Goal: Information Seeking & Learning: Find specific fact

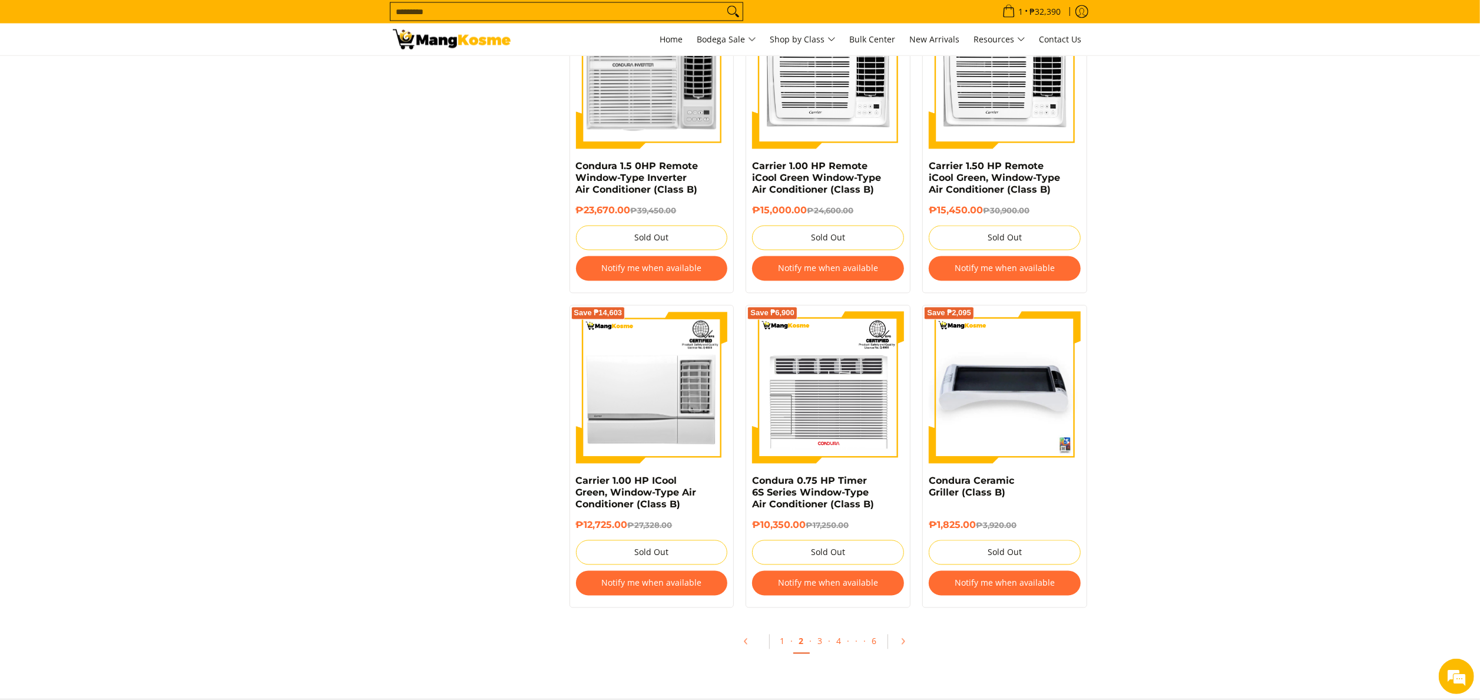
click at [488, 11] on input "Search..." at bounding box center [556, 12] width 333 height 18
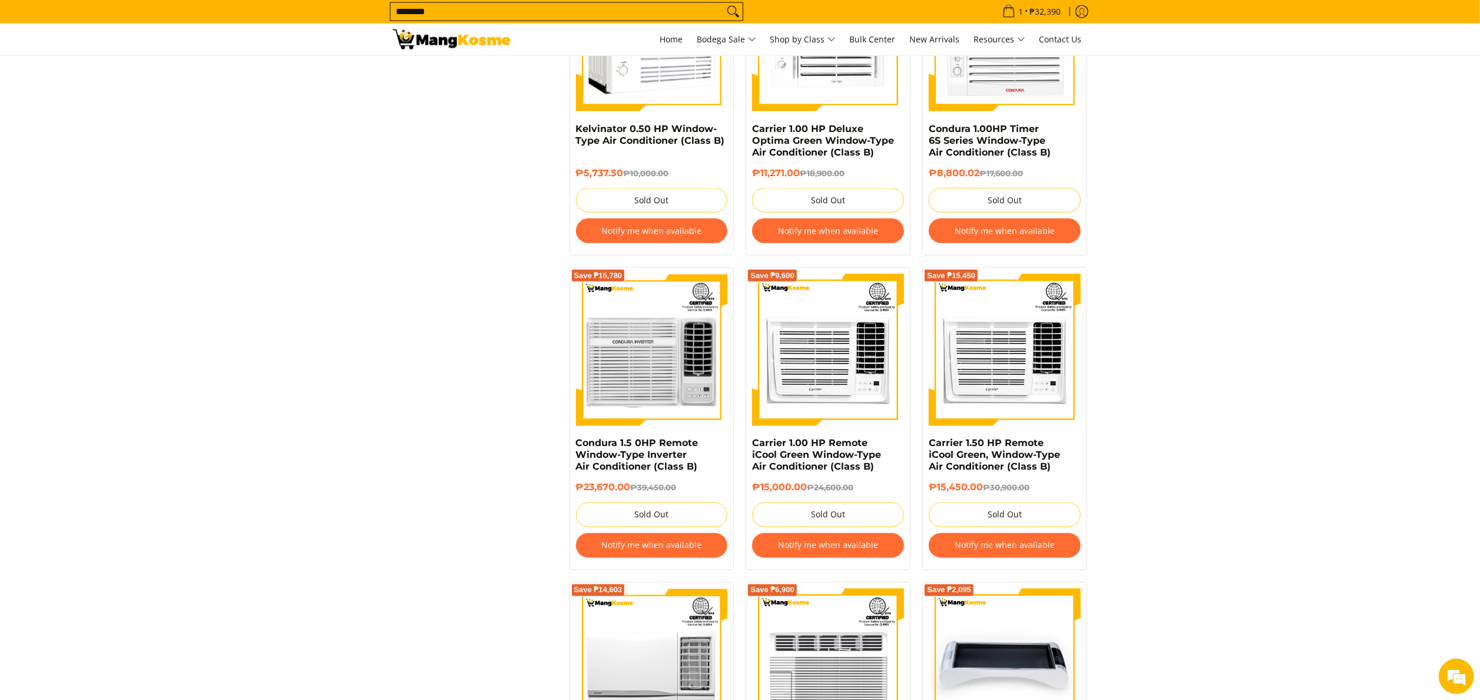
scroll to position [1807, 0]
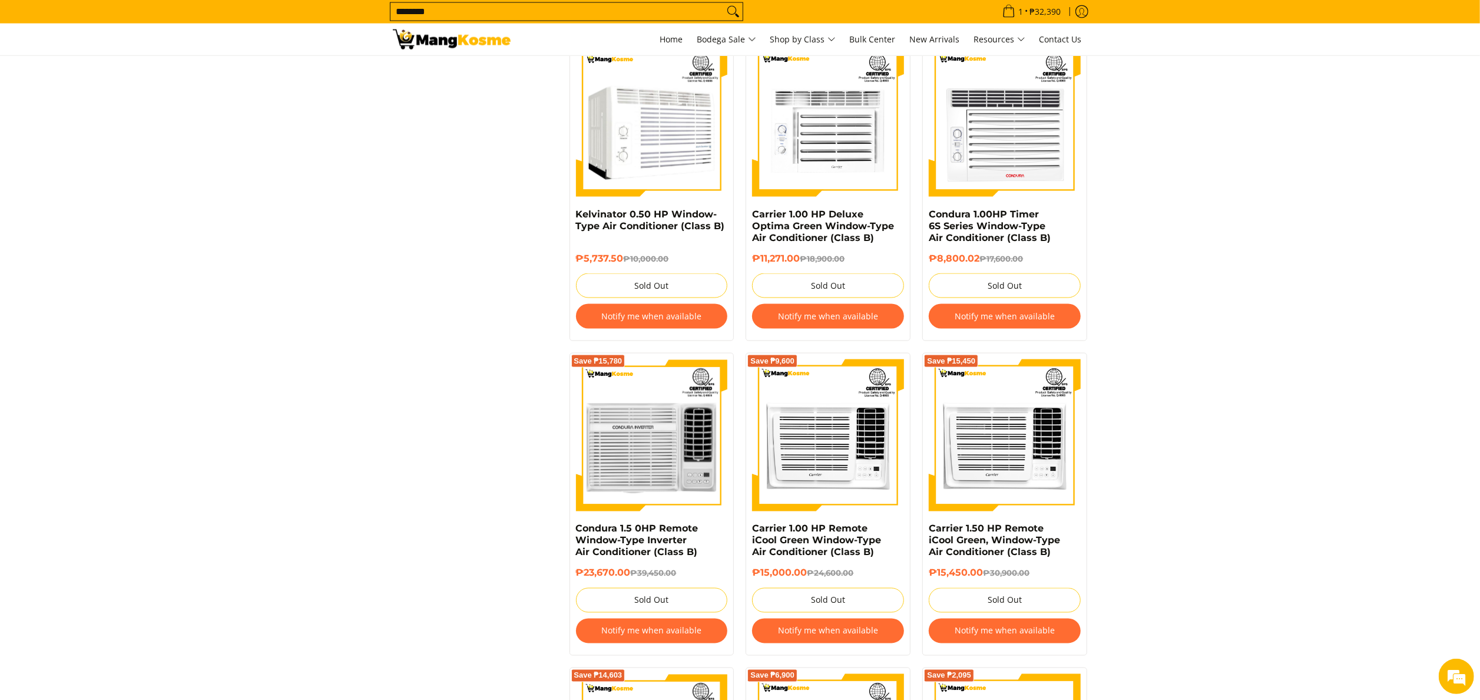
type input "********"
click at [724, 3] on button "Search" at bounding box center [733, 12] width 19 height 18
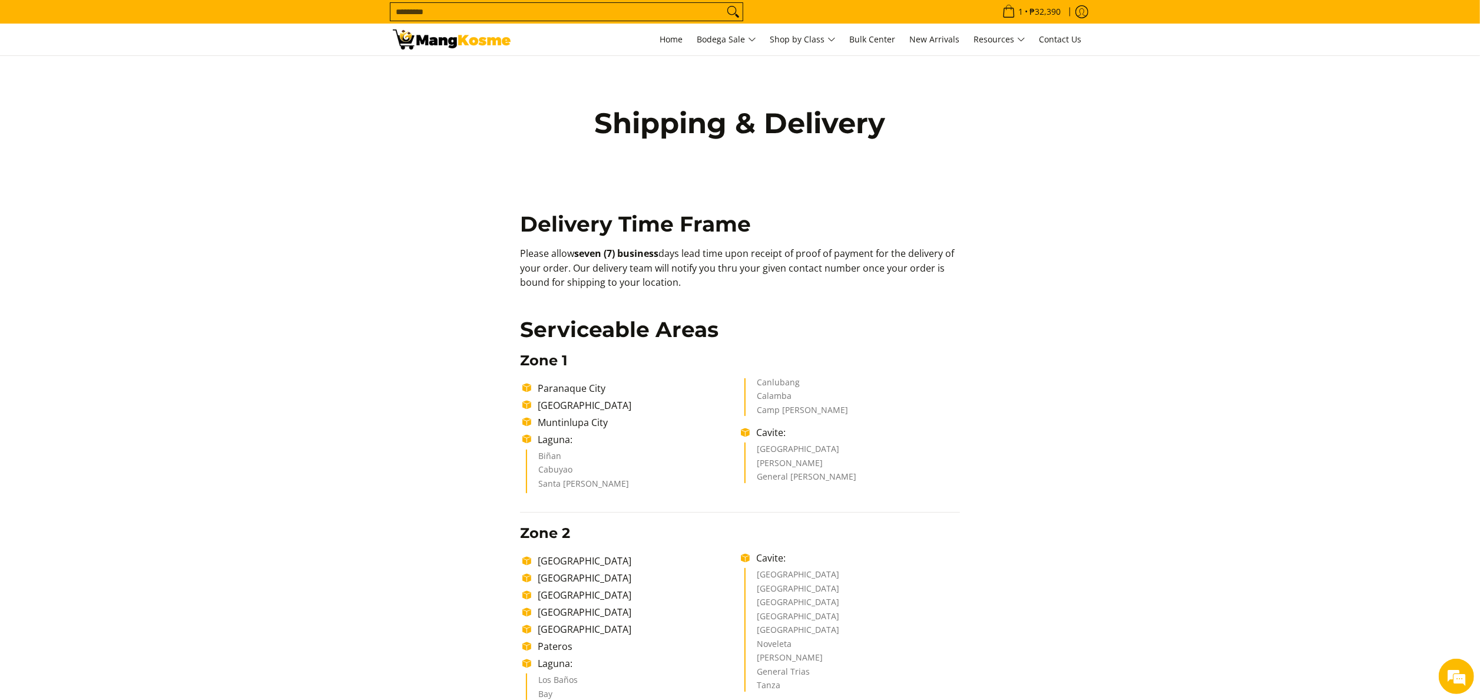
click at [431, 40] on img at bounding box center [452, 39] width 118 height 20
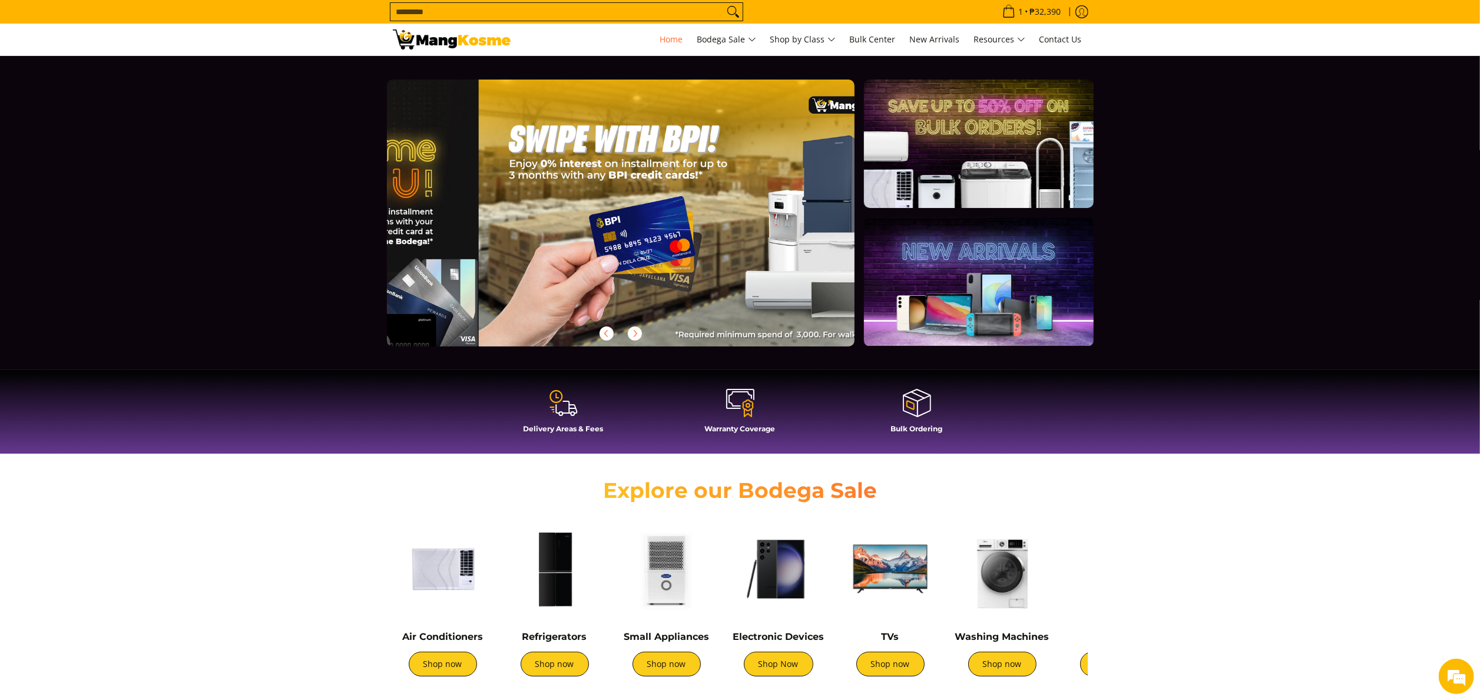
scroll to position [0, 1404]
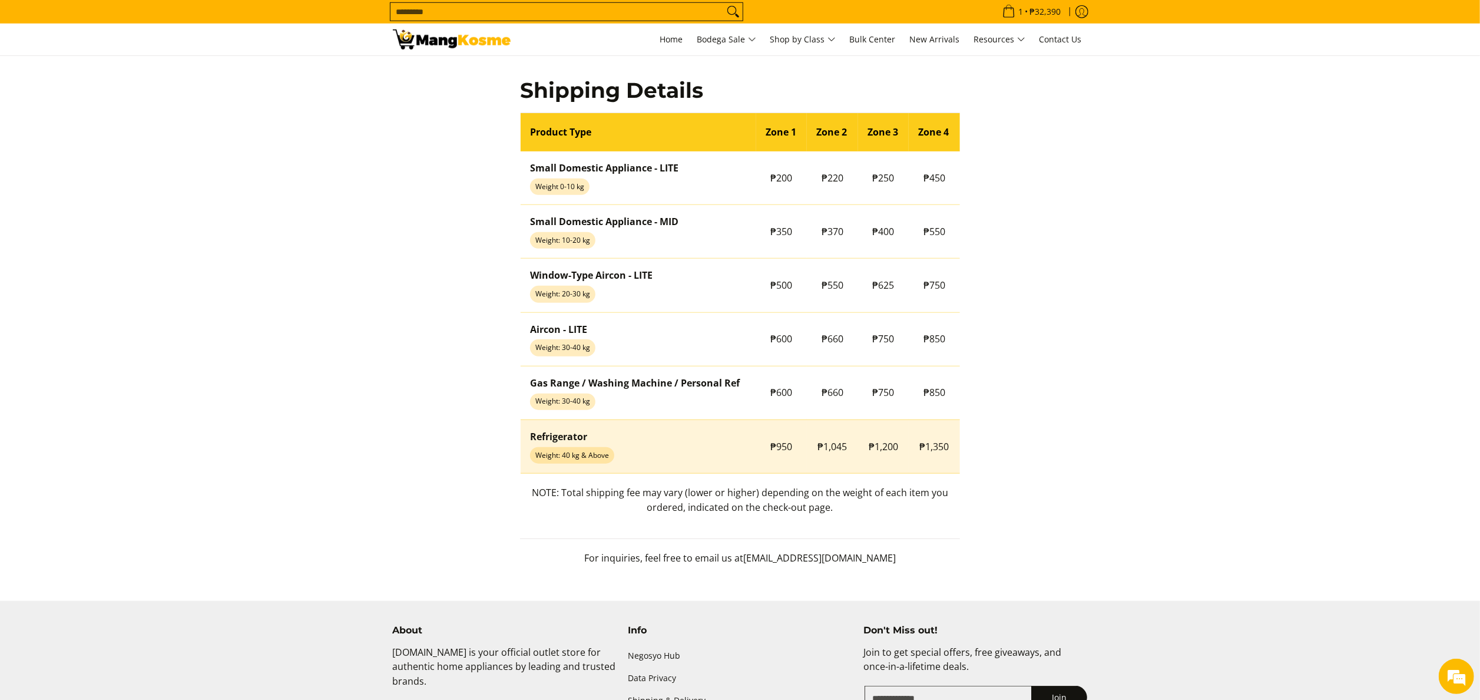
scroll to position [942, 0]
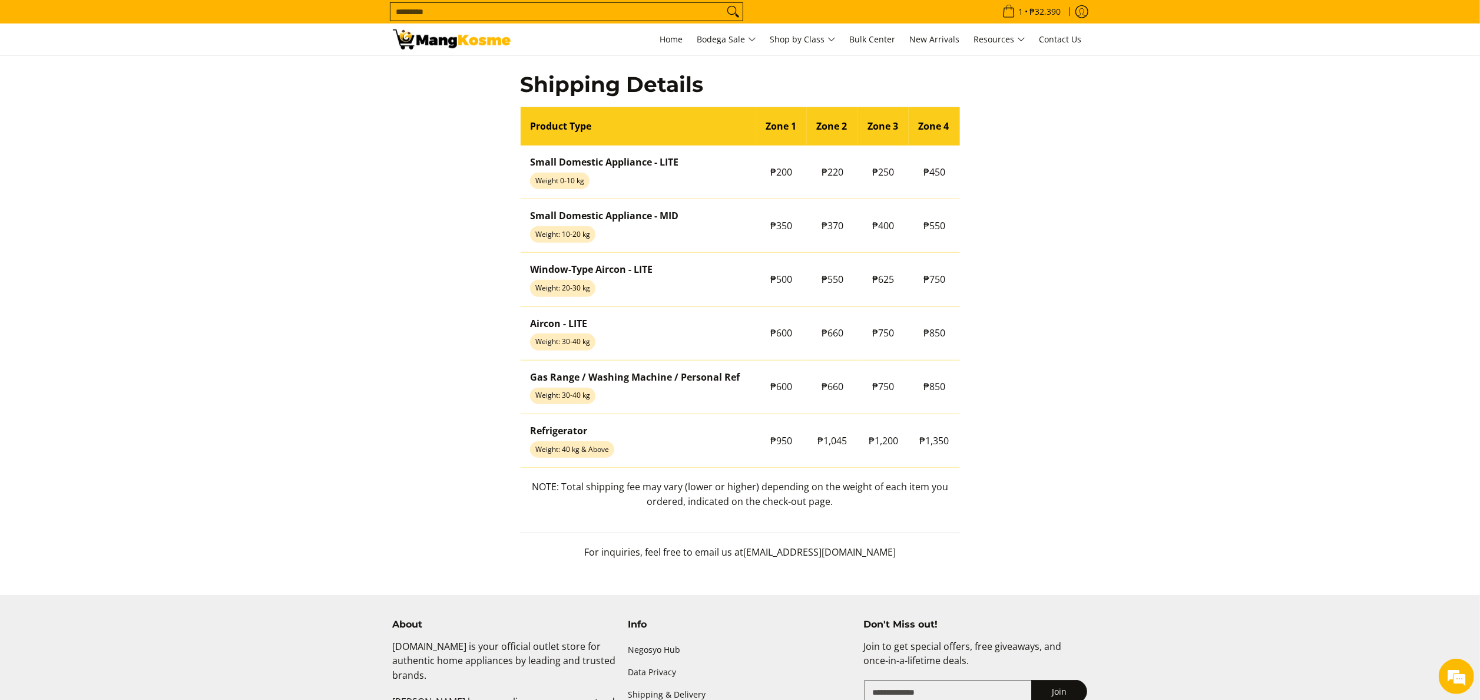
click at [508, 50] on link at bounding box center [452, 40] width 118 height 32
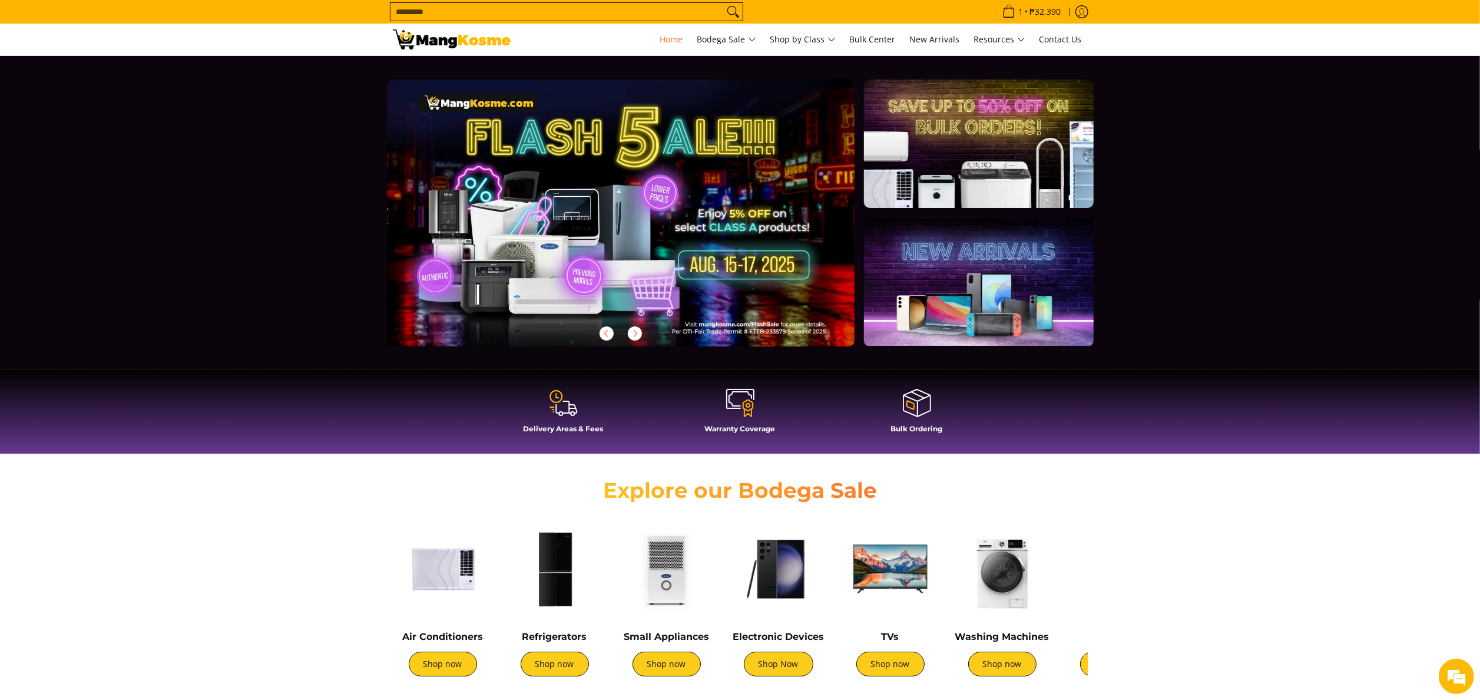
click at [457, 578] on img at bounding box center [443, 569] width 100 height 100
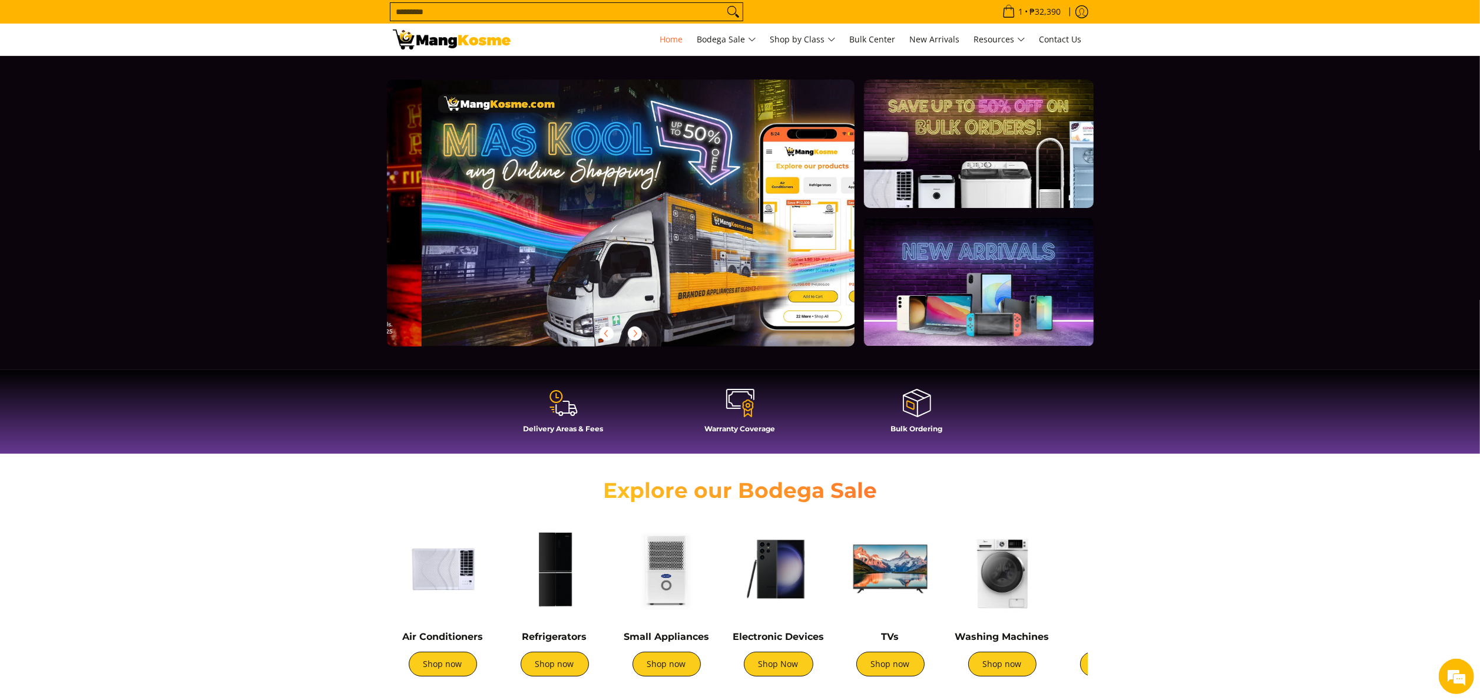
scroll to position [0, 468]
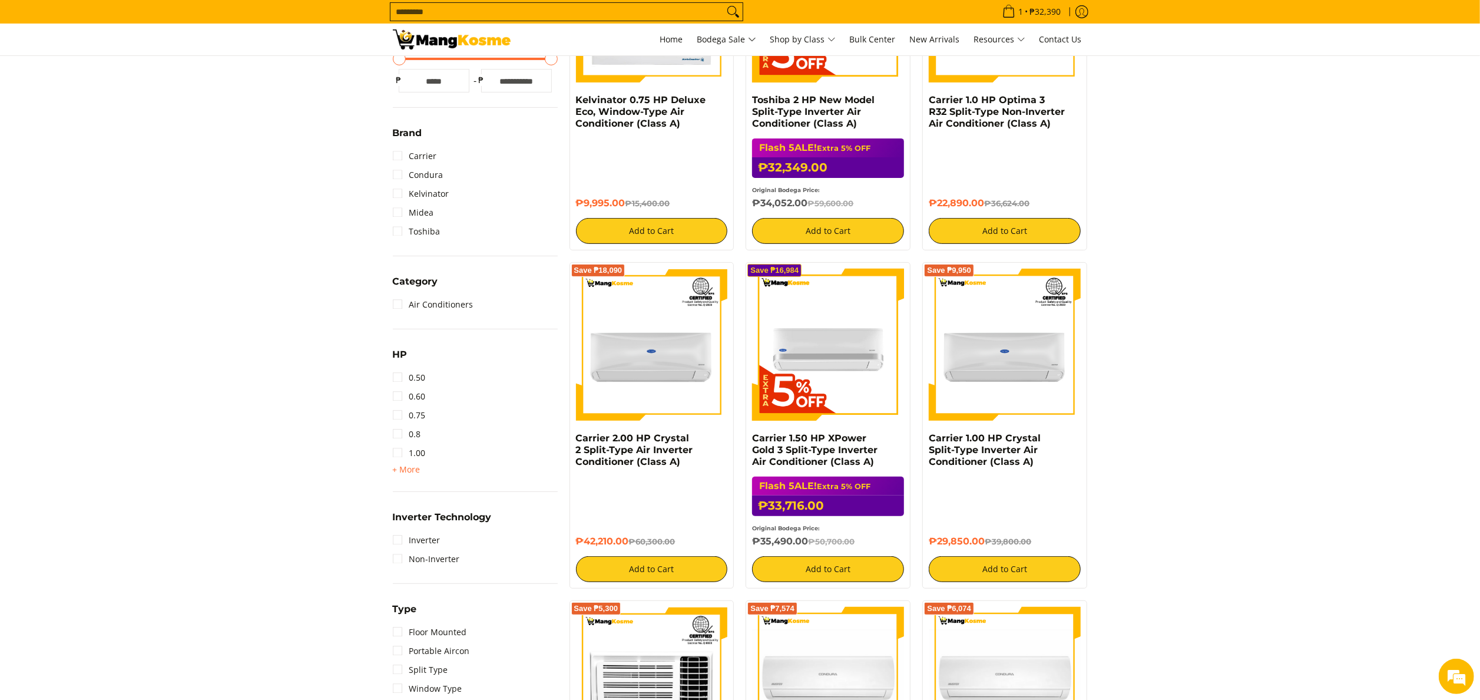
scroll to position [471, 0]
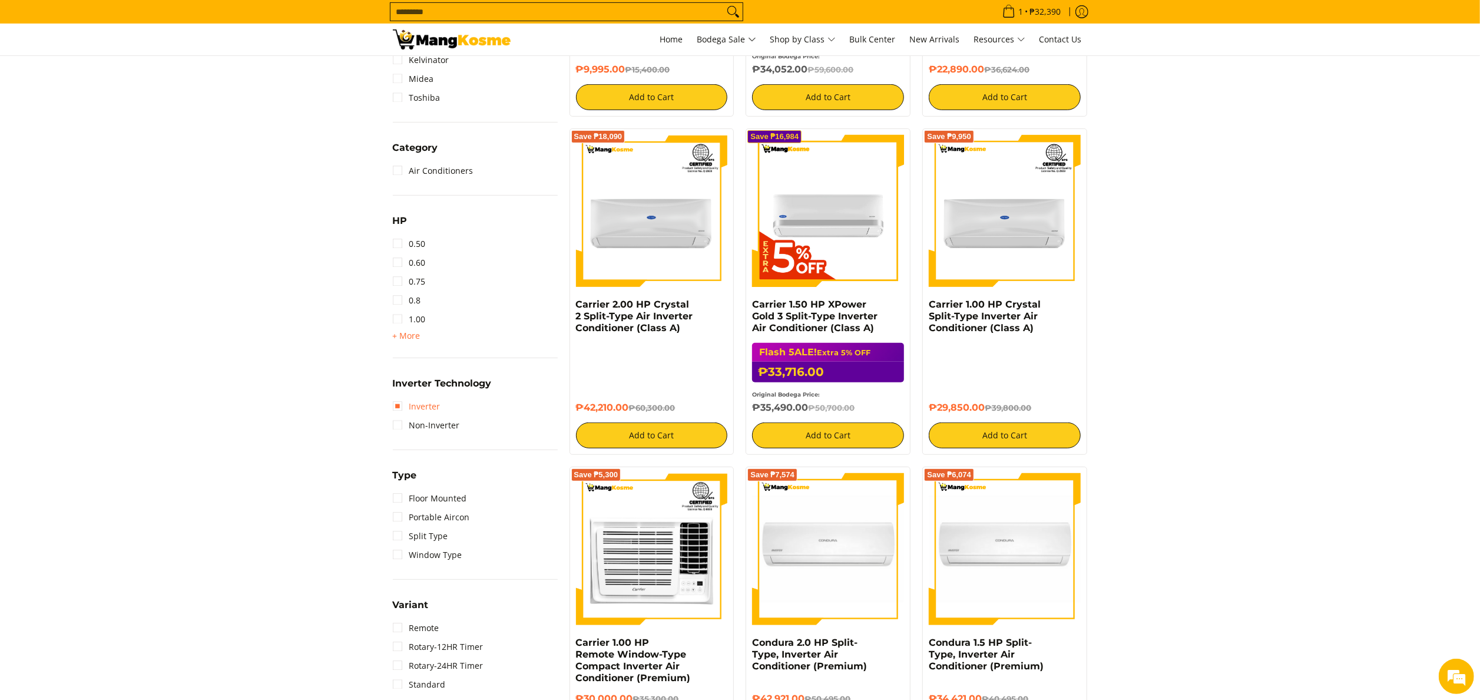
click at [427, 403] on link "Inverter" at bounding box center [417, 406] width 48 height 19
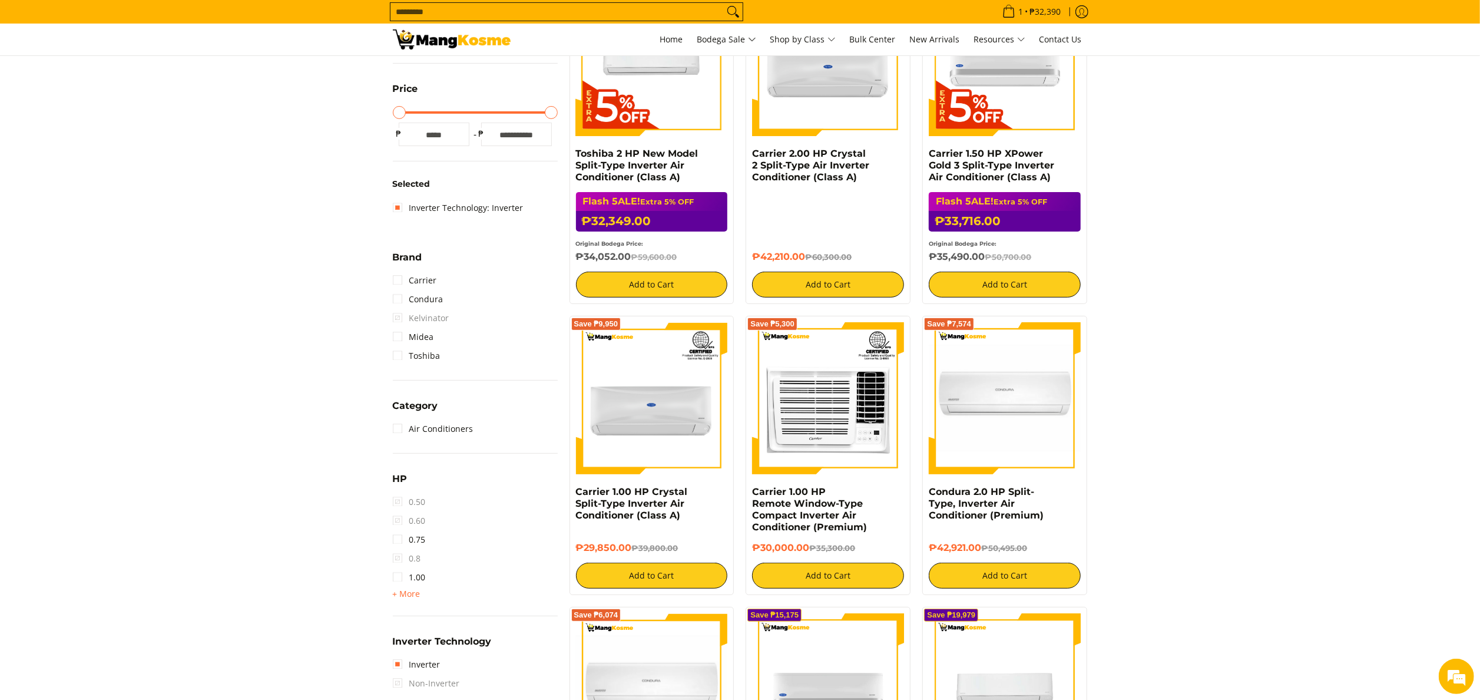
scroll to position [392, 0]
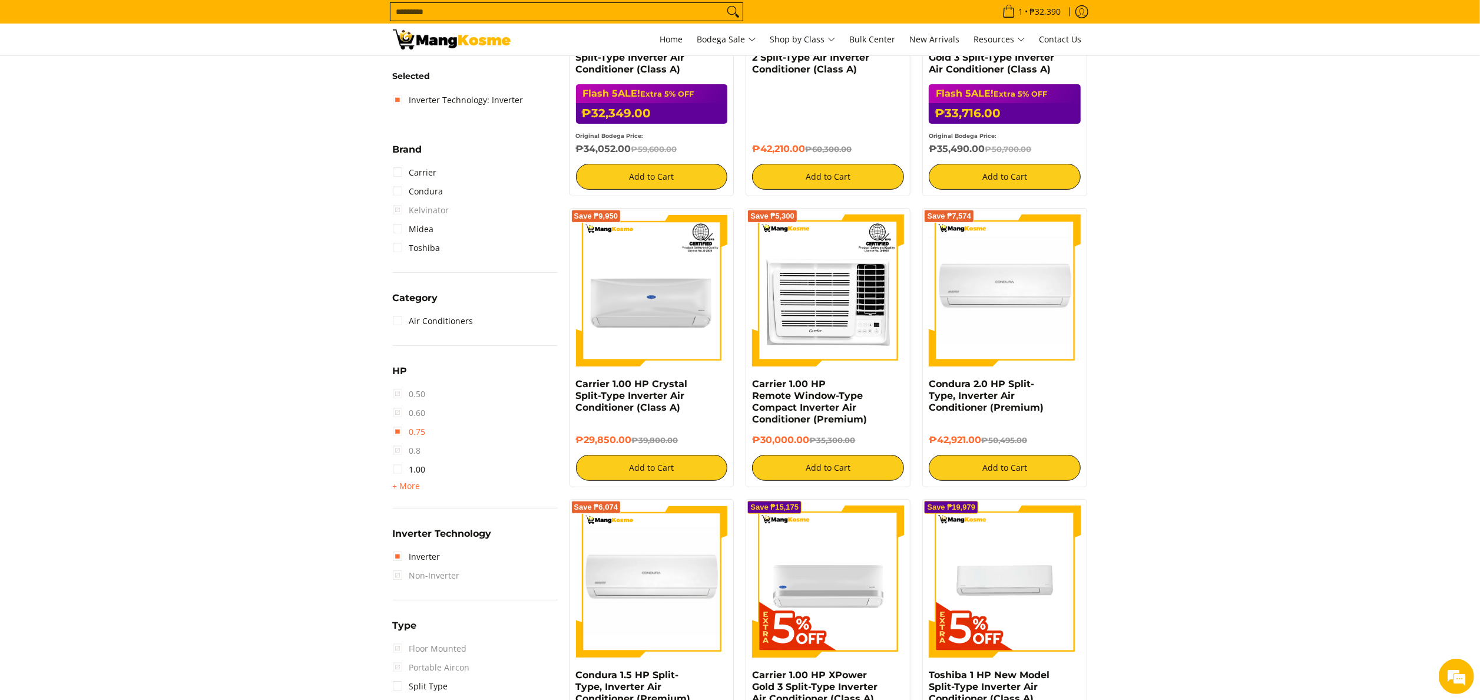
click at [413, 426] on link "0.75" at bounding box center [409, 431] width 33 height 19
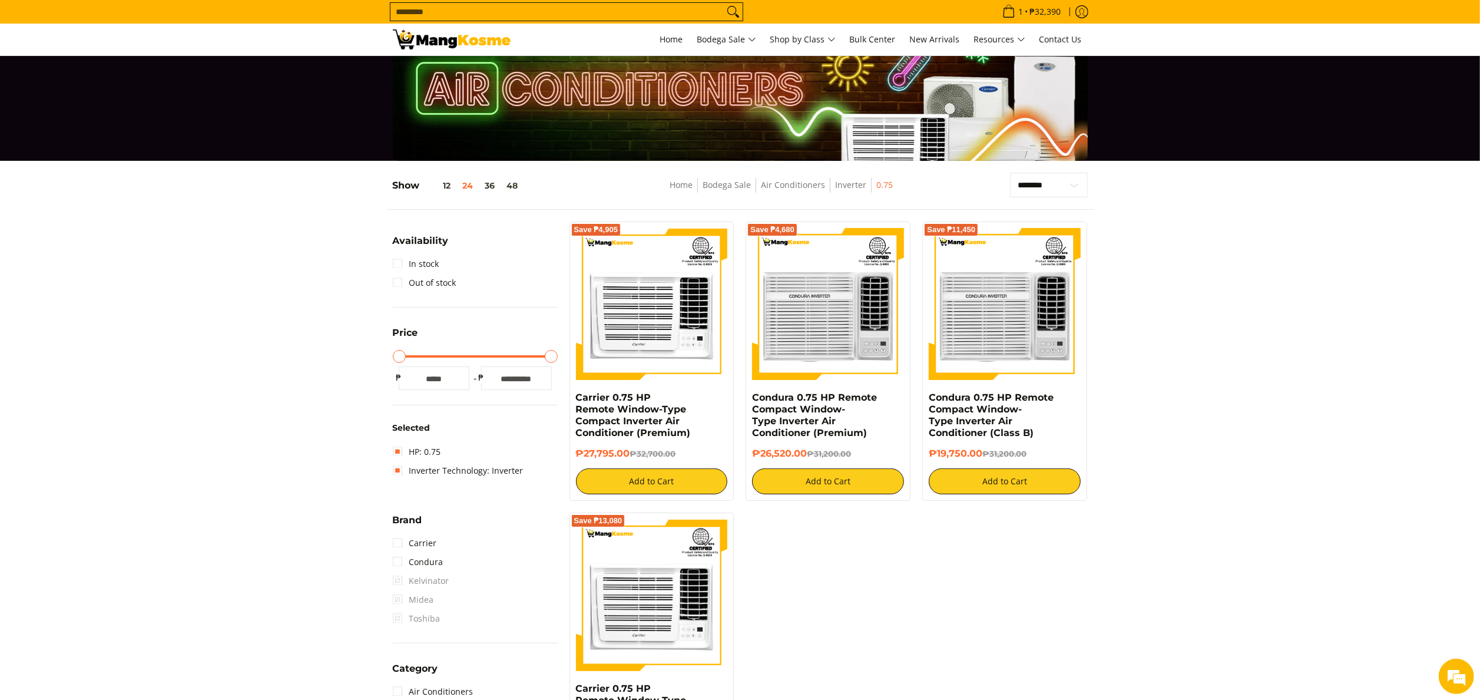
scroll to position [38, 0]
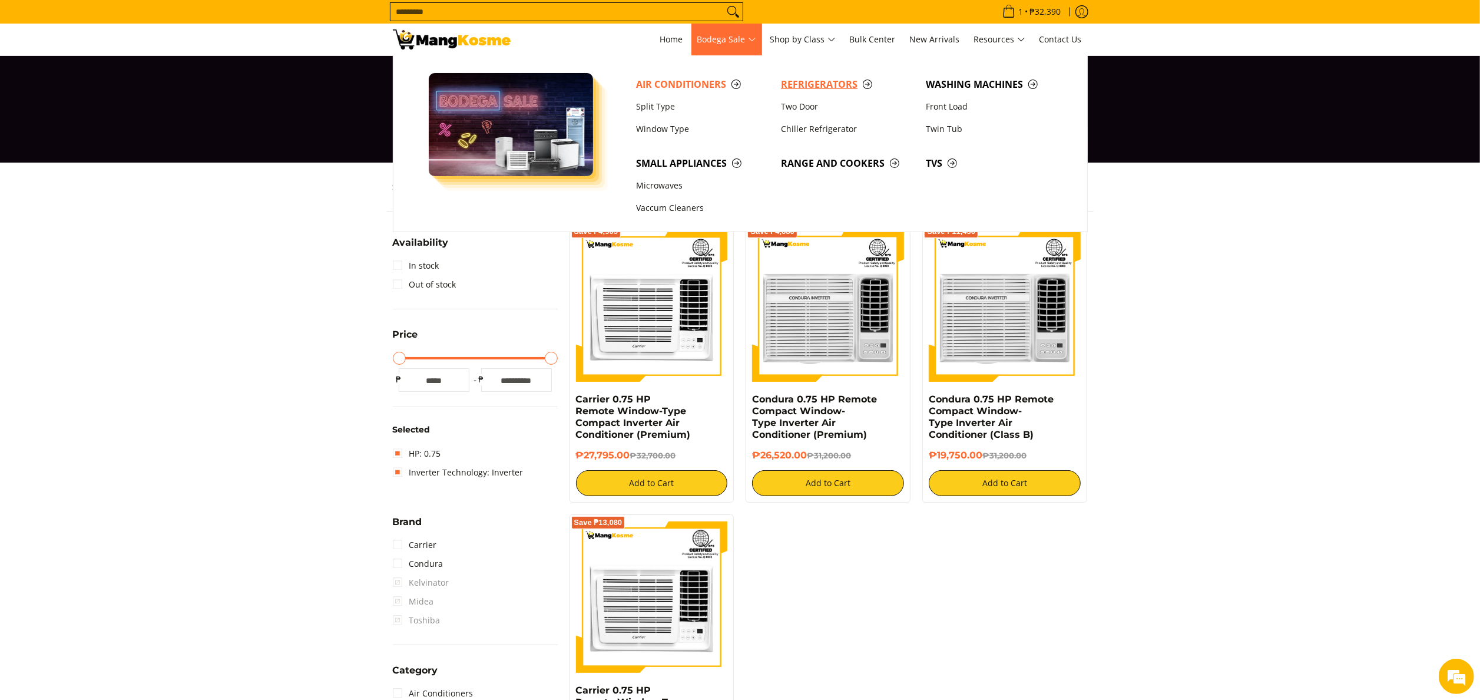
click at [809, 77] on span "Refrigerators" at bounding box center [847, 84] width 133 height 15
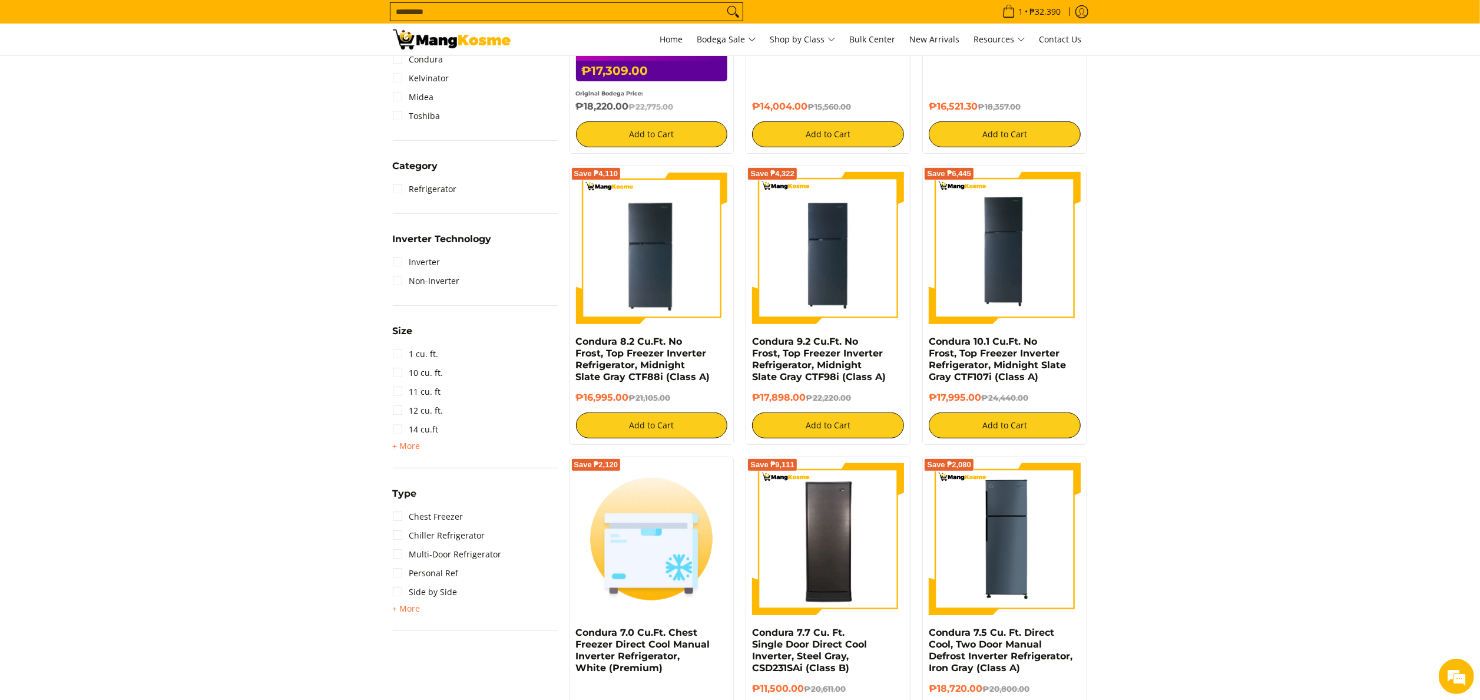
scroll to position [471, 0]
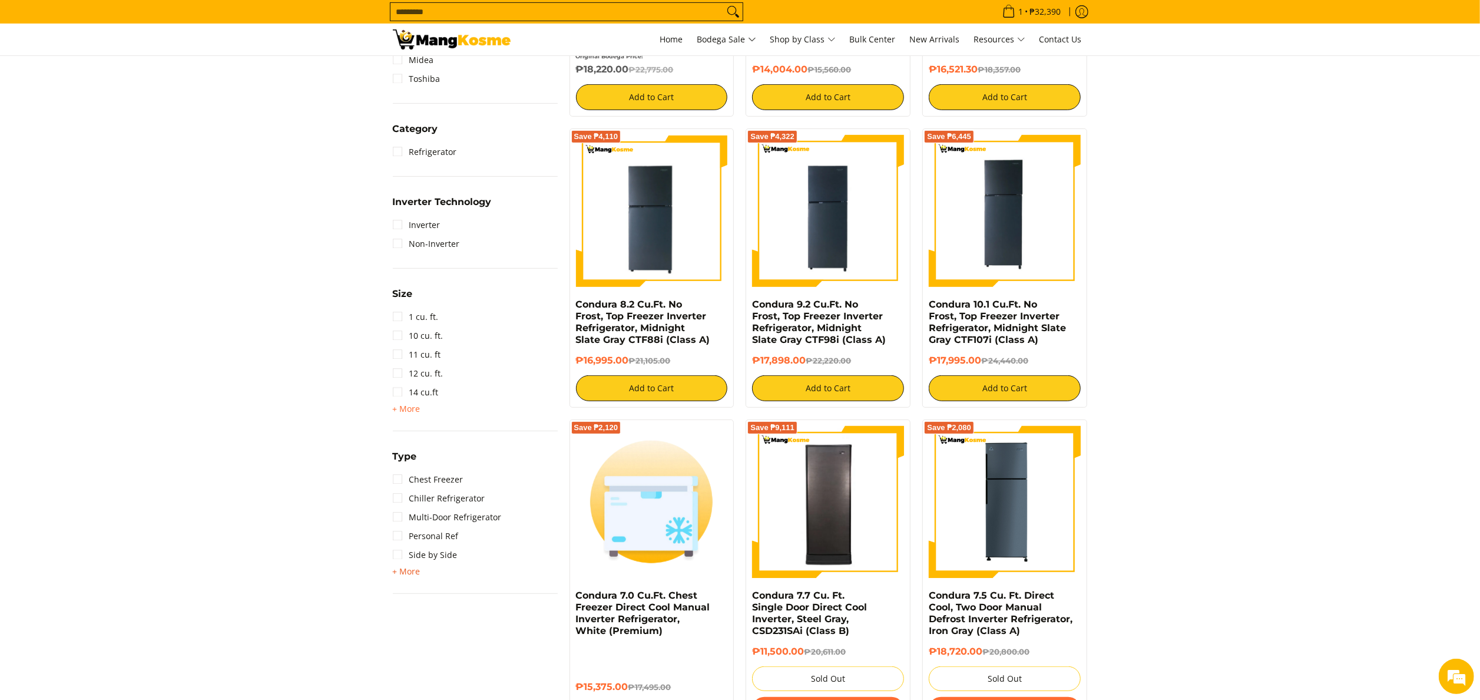
click at [407, 571] on span "+ More" at bounding box center [407, 570] width 28 height 9
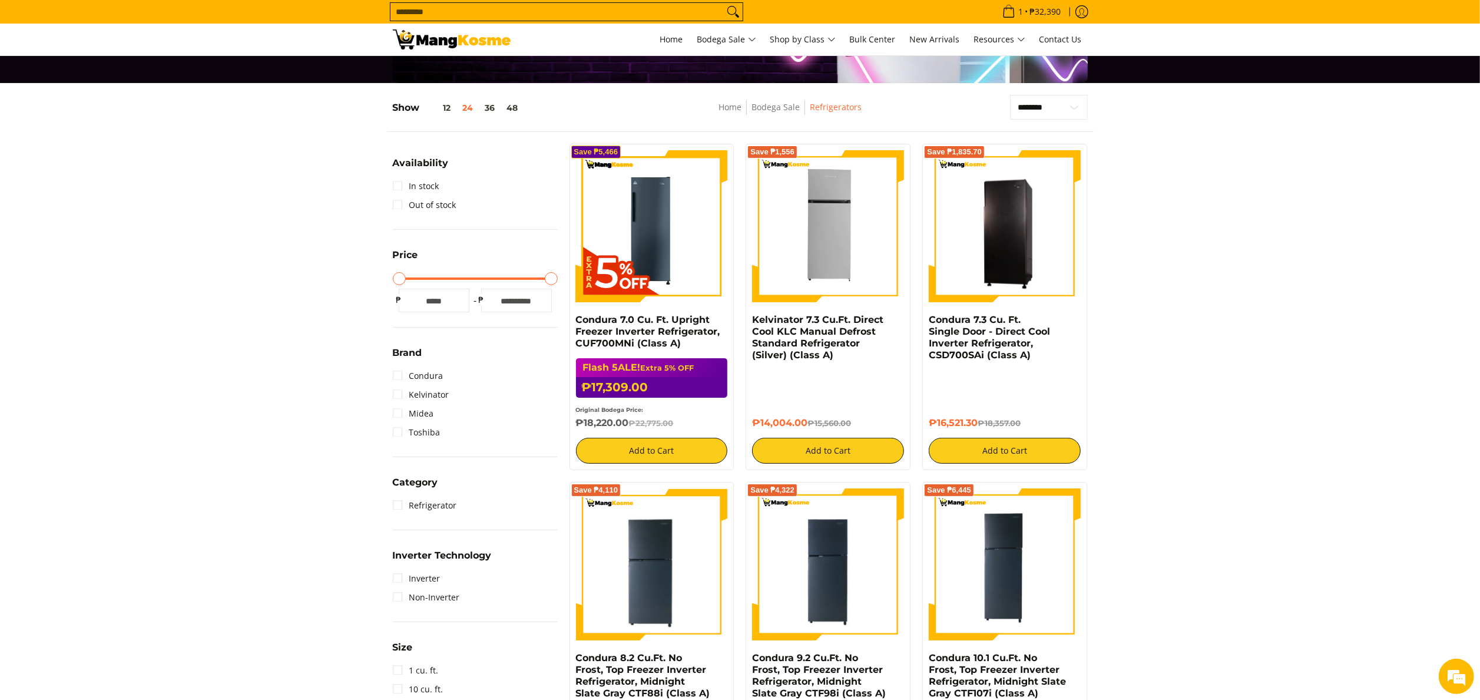
scroll to position [0, 0]
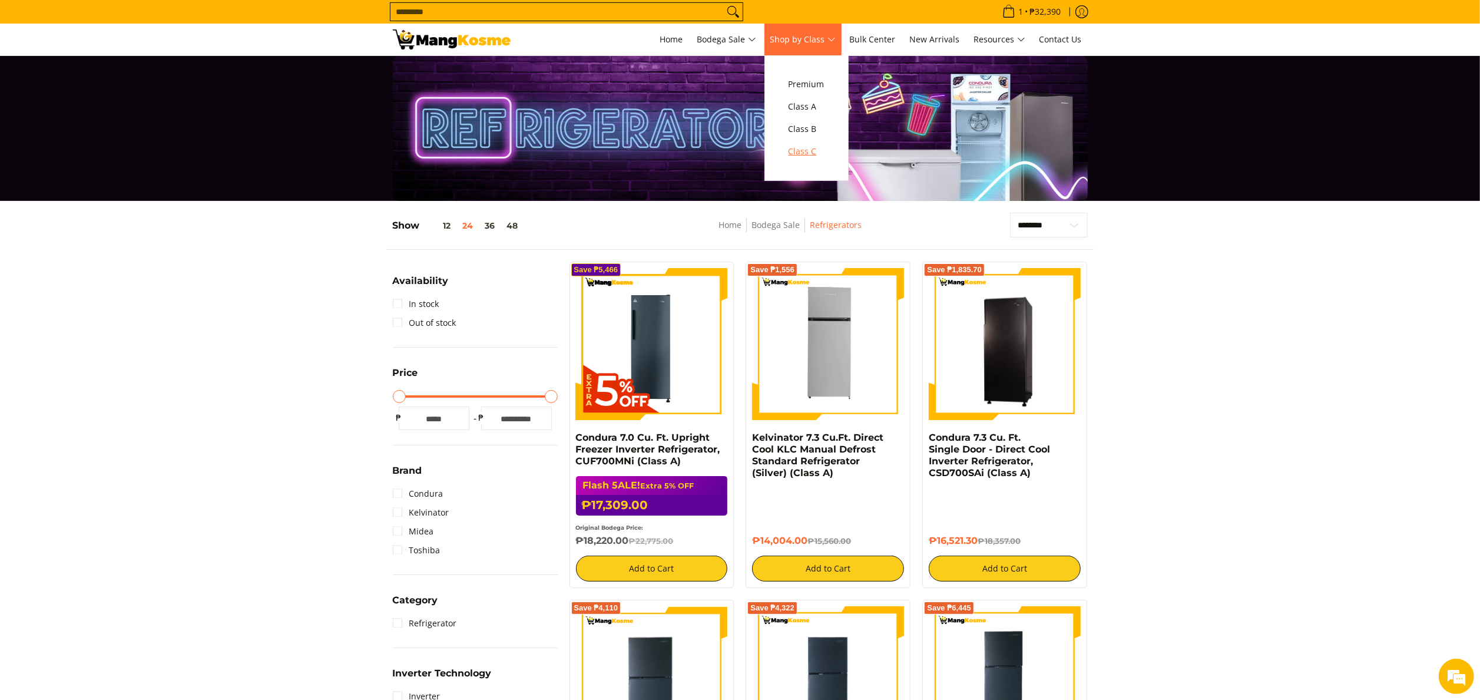
click at [821, 155] on span "Class C" at bounding box center [806, 151] width 36 height 15
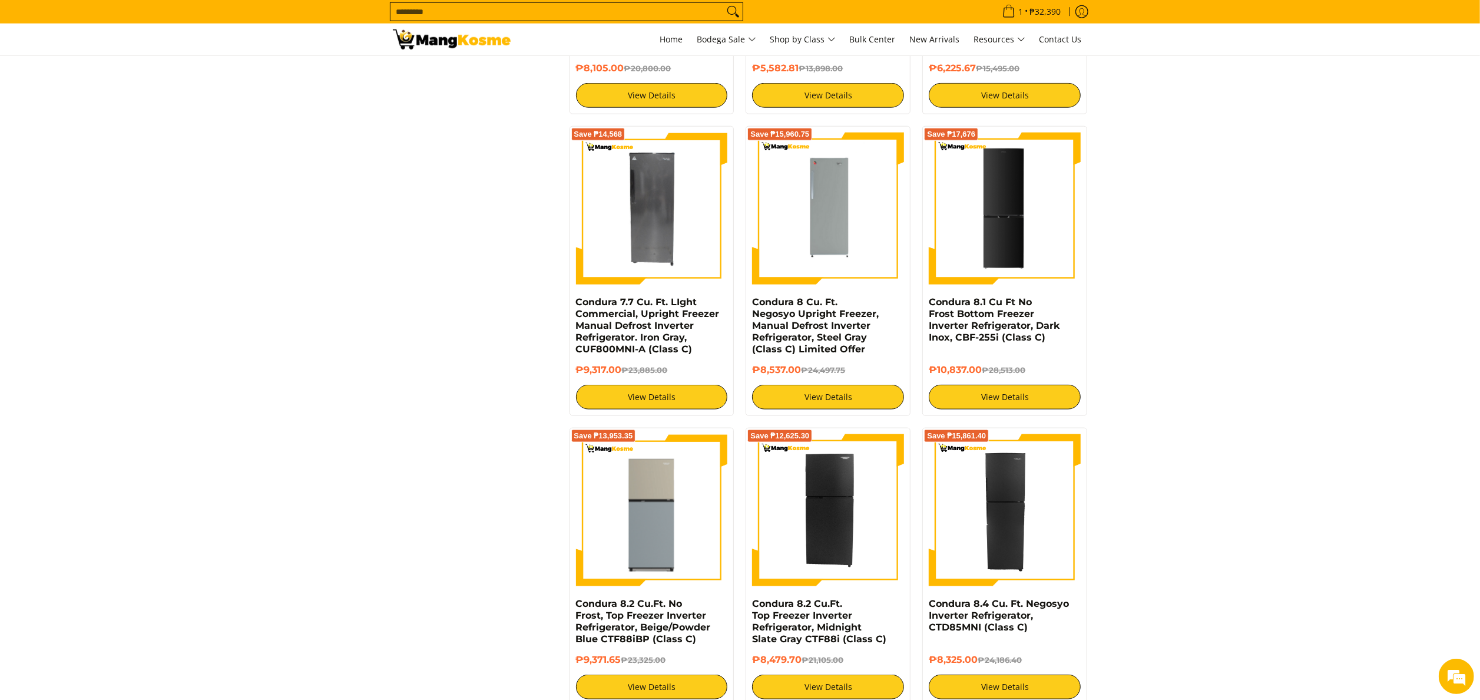
scroll to position [1296, 0]
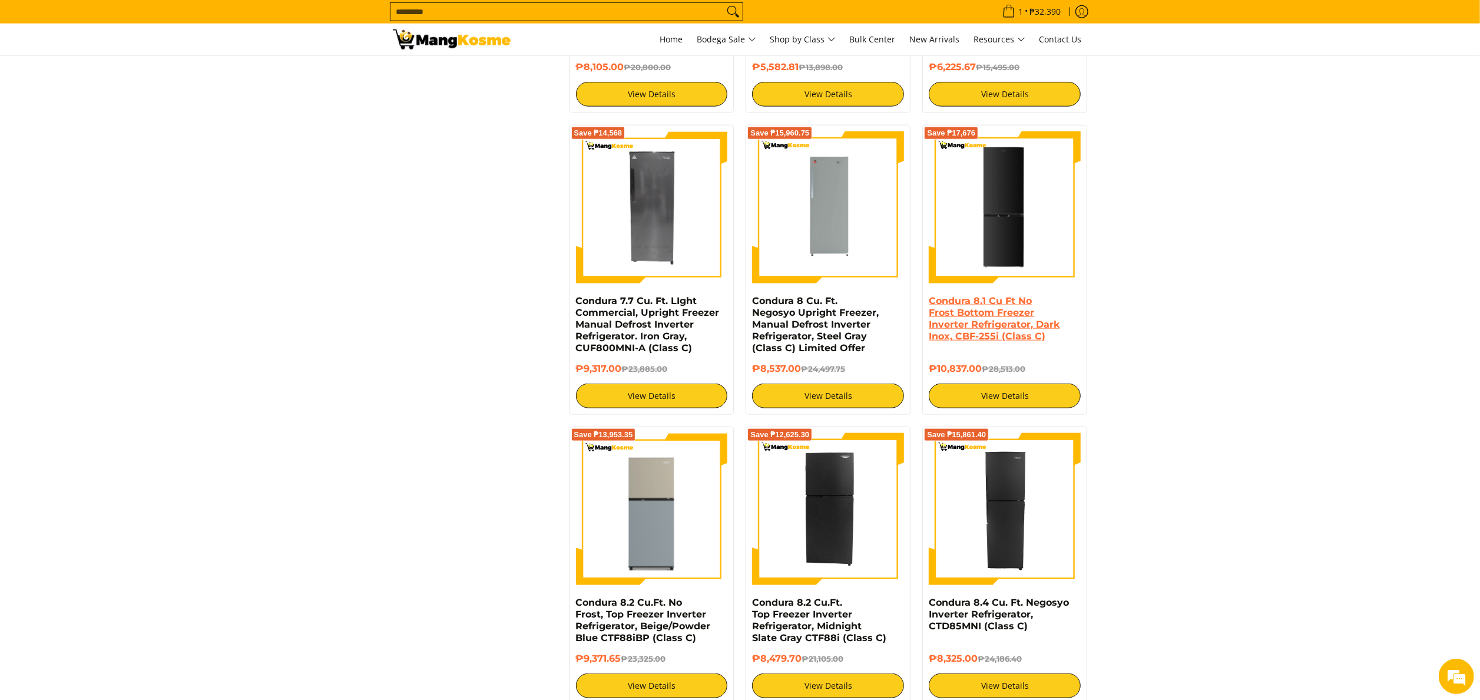
click at [1041, 335] on link "Condura 8.1 Cu Ft No Frost Bottom Freezer Inverter Refrigerator, Dark Inox, CBF…" at bounding box center [994, 318] width 131 height 47
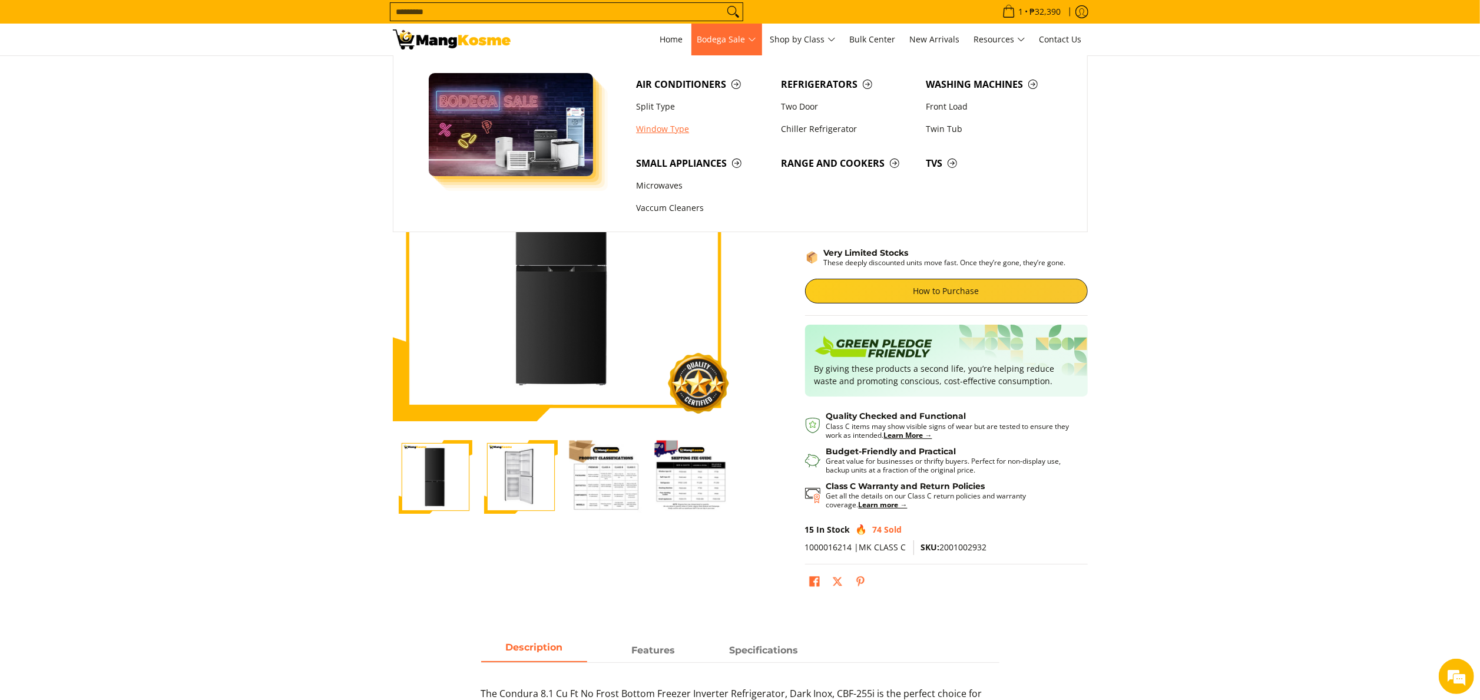
click at [676, 124] on link "Window Type" at bounding box center [702, 129] width 145 height 22
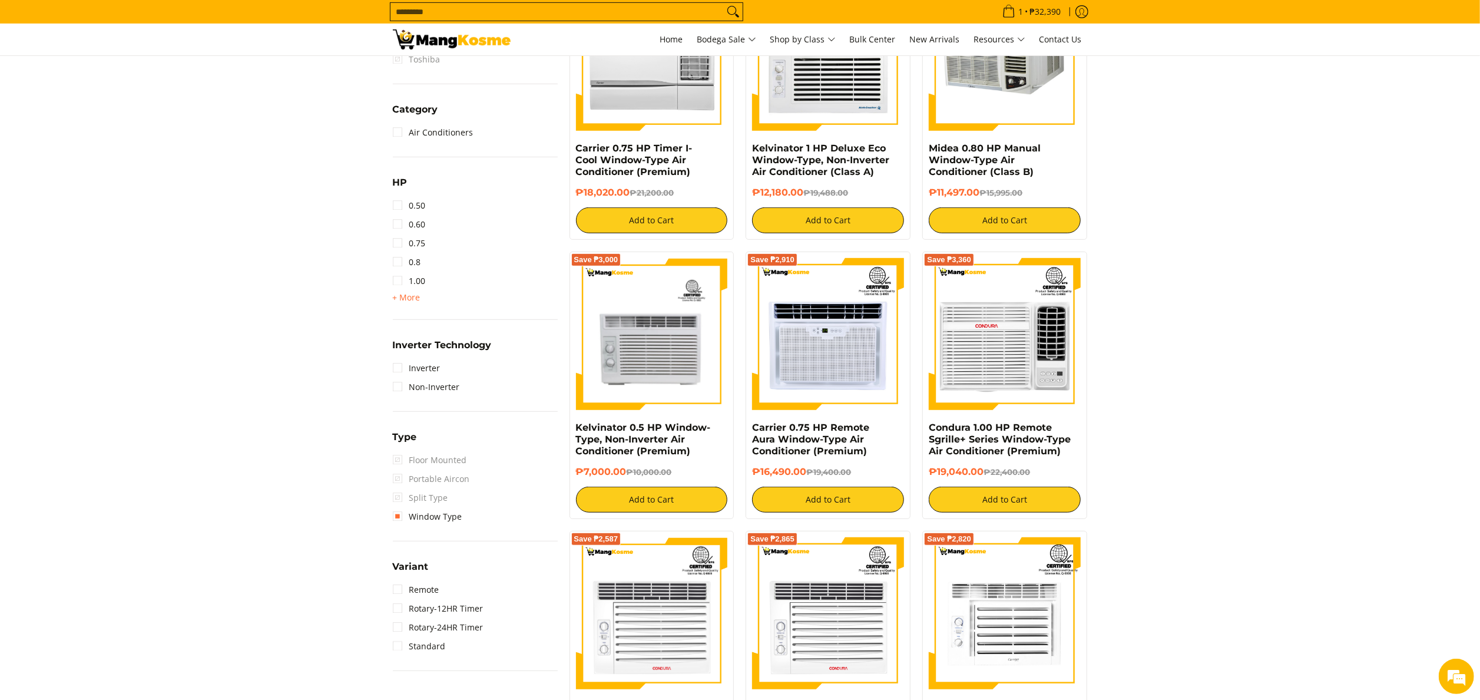
scroll to position [589, 0]
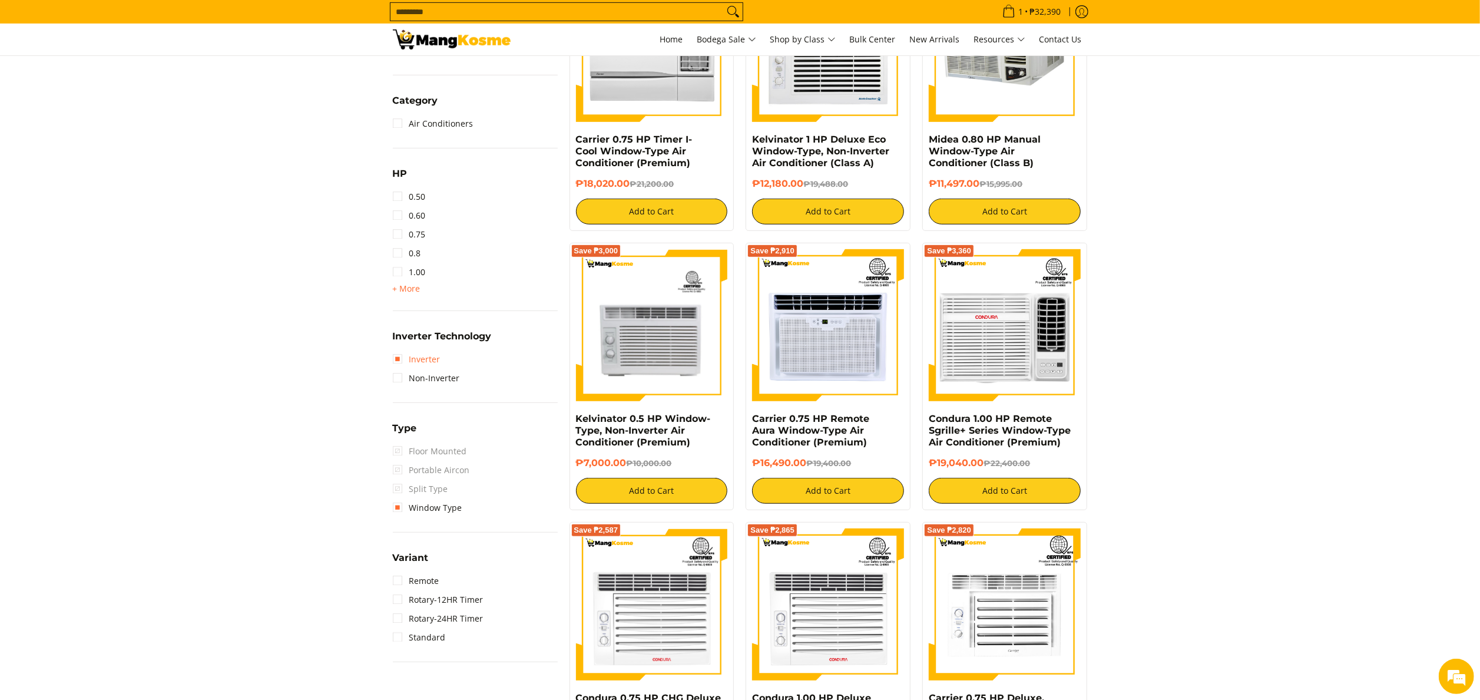
click at [415, 358] on link "Inverter" at bounding box center [417, 359] width 48 height 19
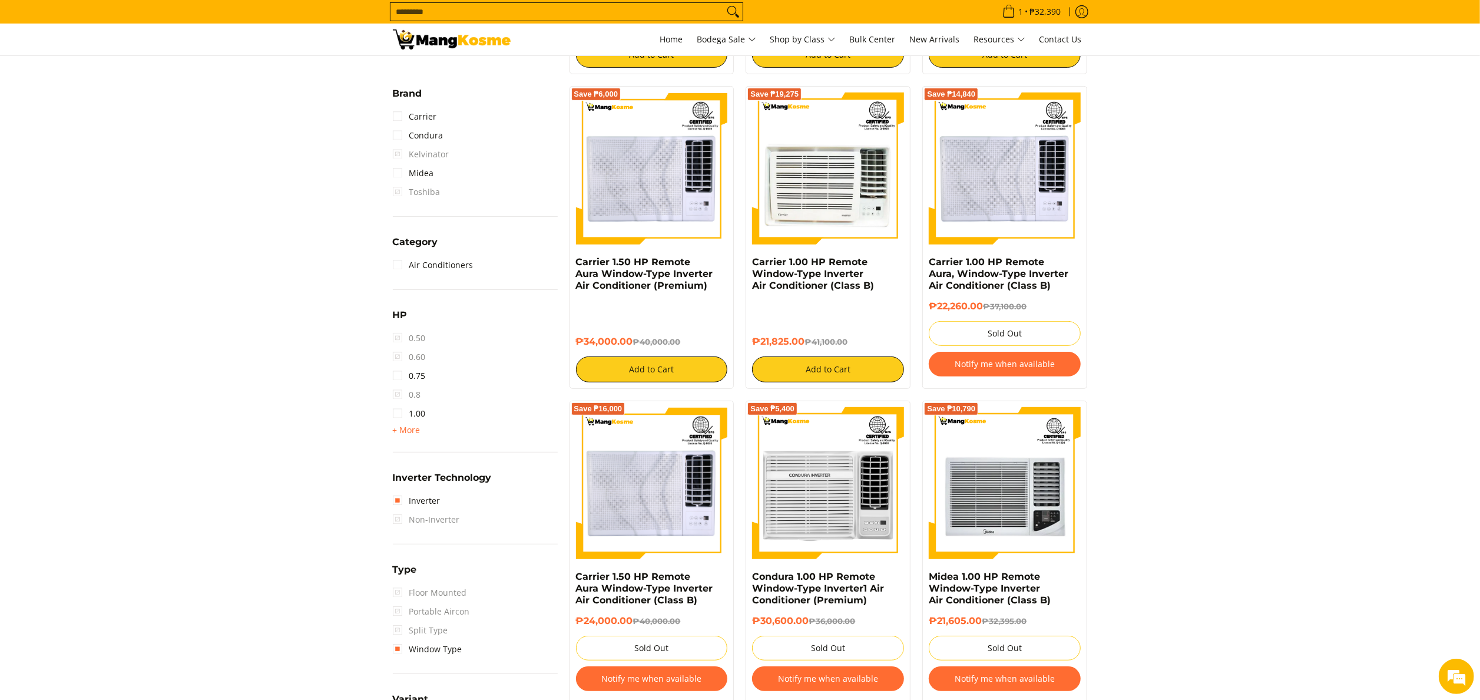
scroll to position [509, 0]
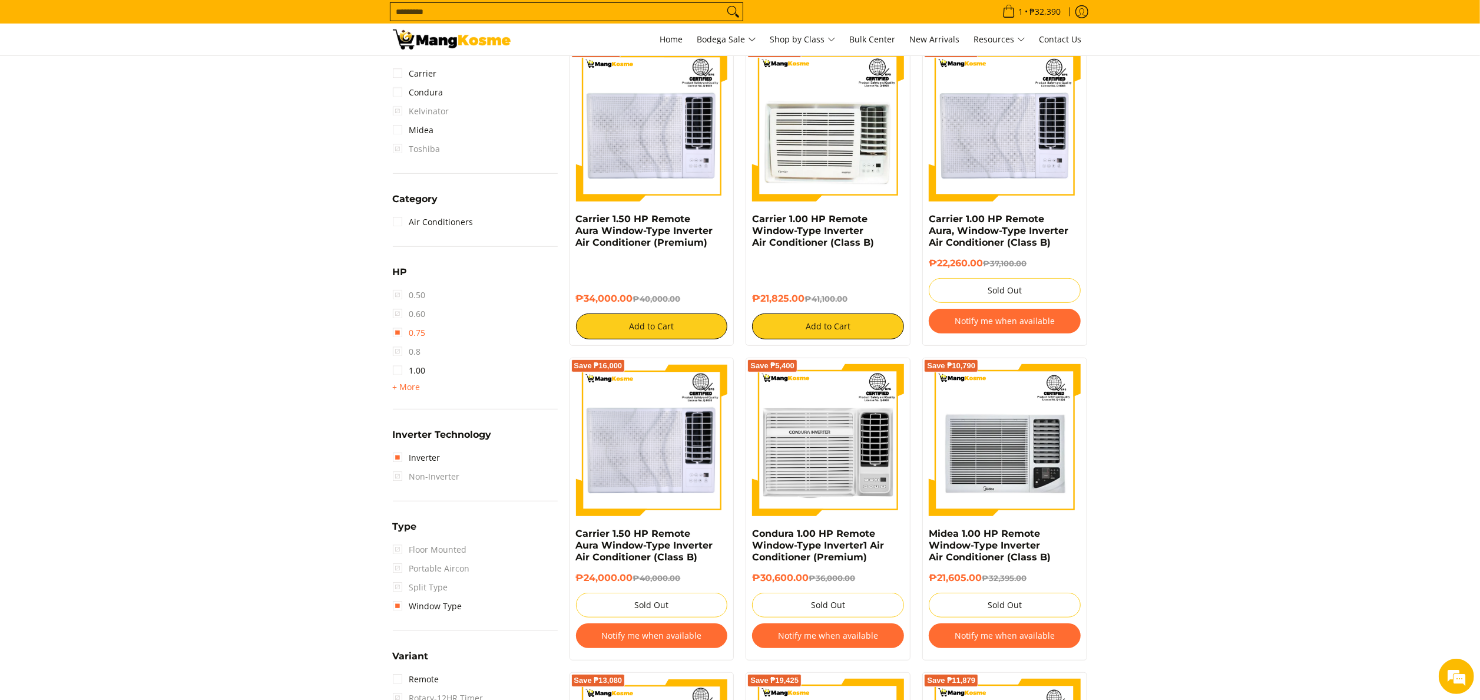
click at [422, 332] on link "0.75" at bounding box center [409, 332] width 33 height 19
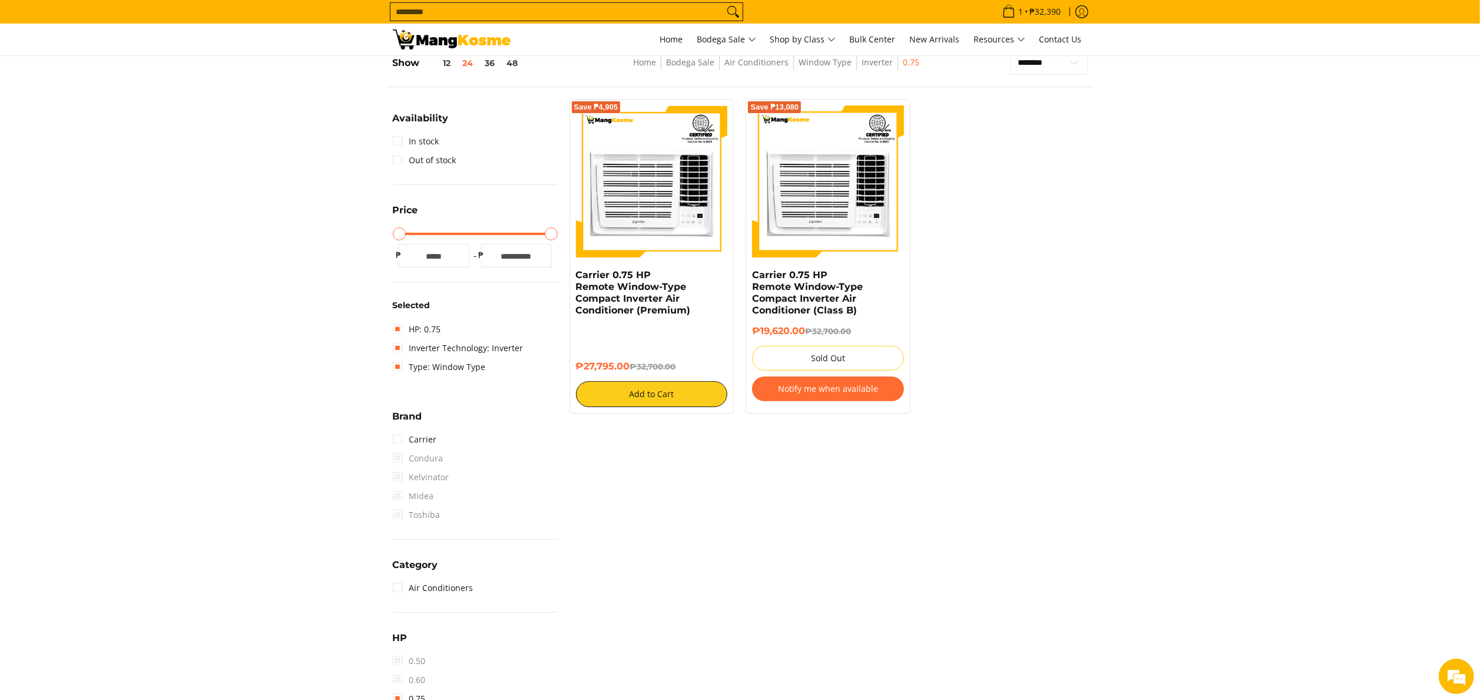
scroll to position [392, 0]
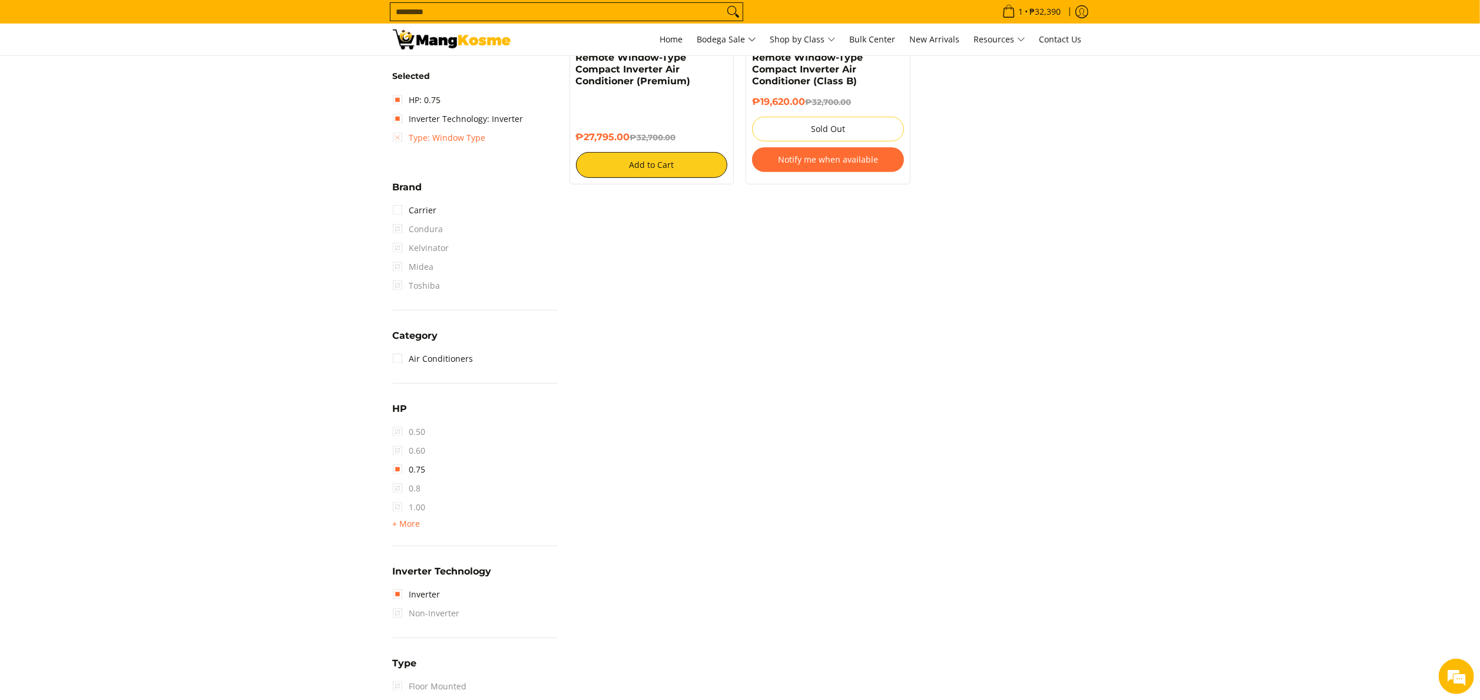
click at [458, 144] on link "Type: Window Type" at bounding box center [439, 137] width 93 height 19
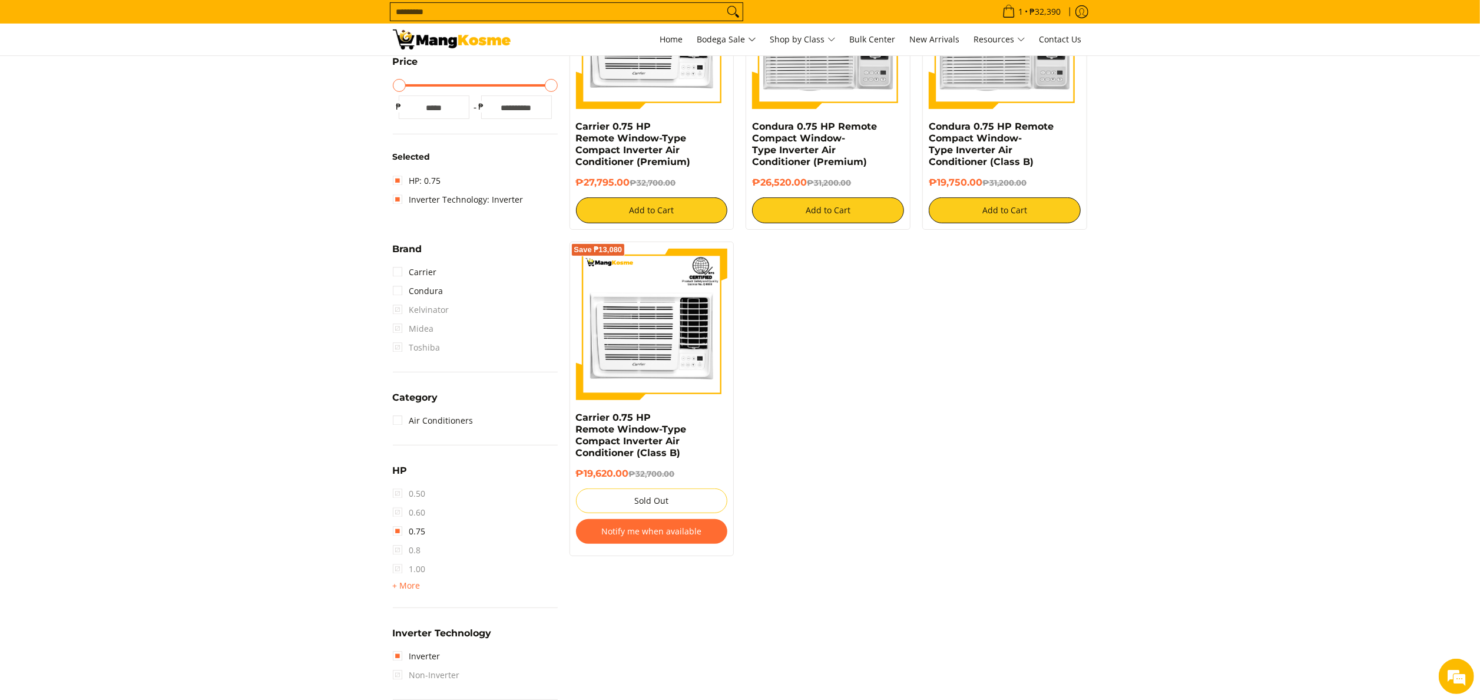
scroll to position [274, 0]
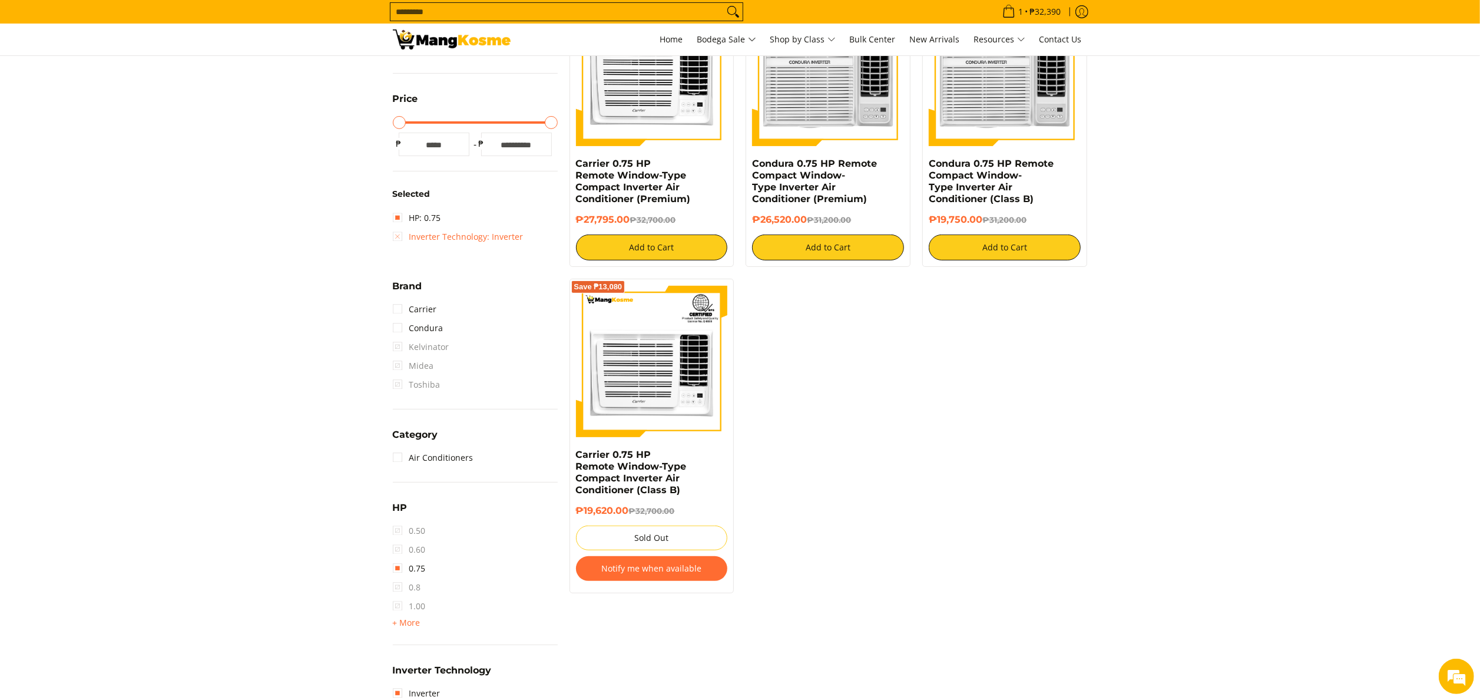
click at [430, 239] on link "Inverter Technology: Inverter" at bounding box center [458, 236] width 131 height 19
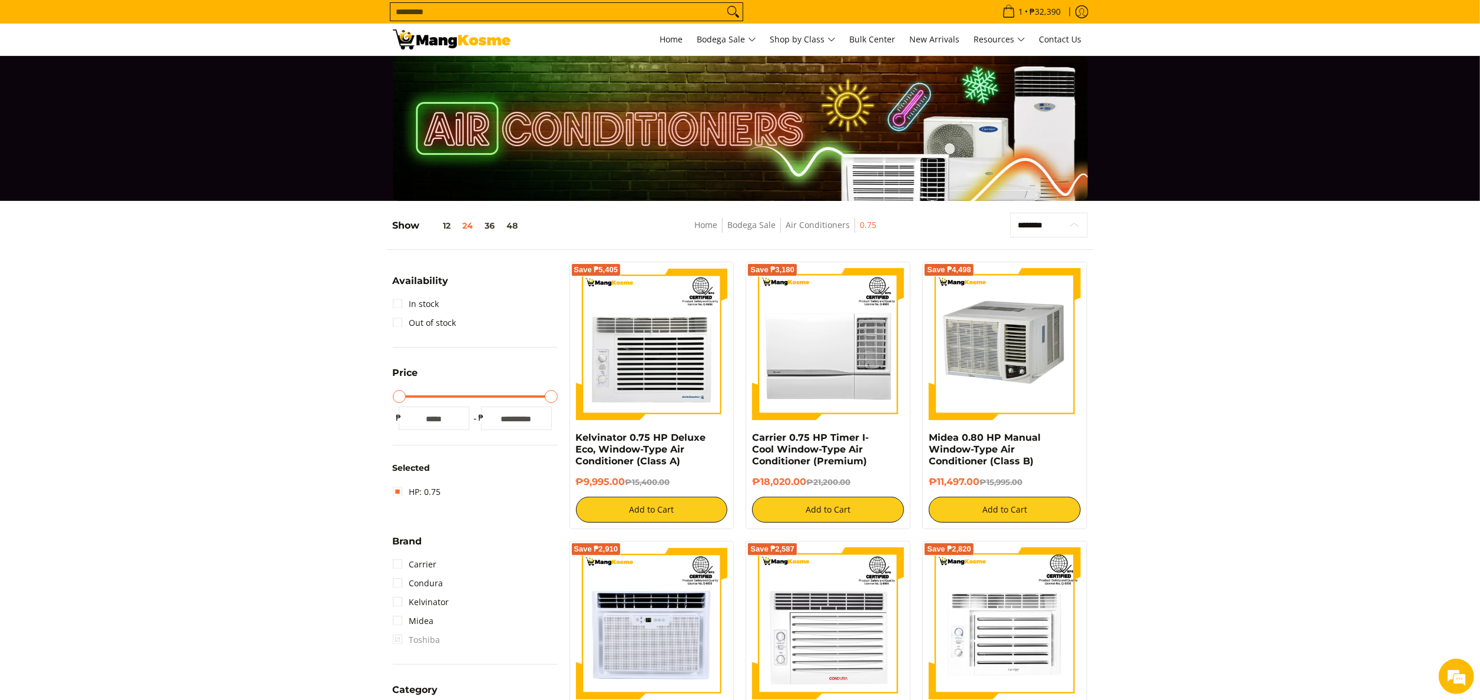
click at [1034, 221] on select "**********" at bounding box center [1048, 225] width 77 height 25
select select "**********"
click at [1010, 213] on select "**********" at bounding box center [1048, 225] width 77 height 25
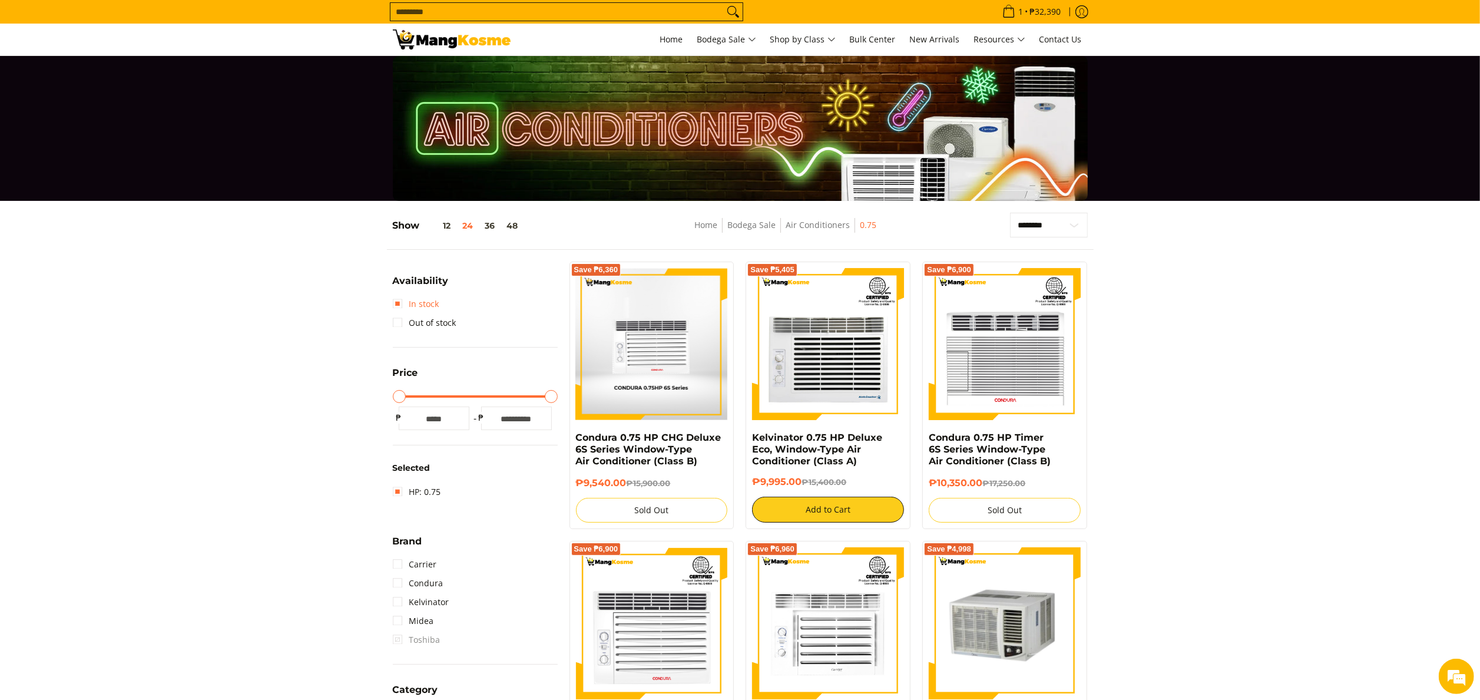
click at [436, 307] on link "In stock" at bounding box center [416, 303] width 47 height 19
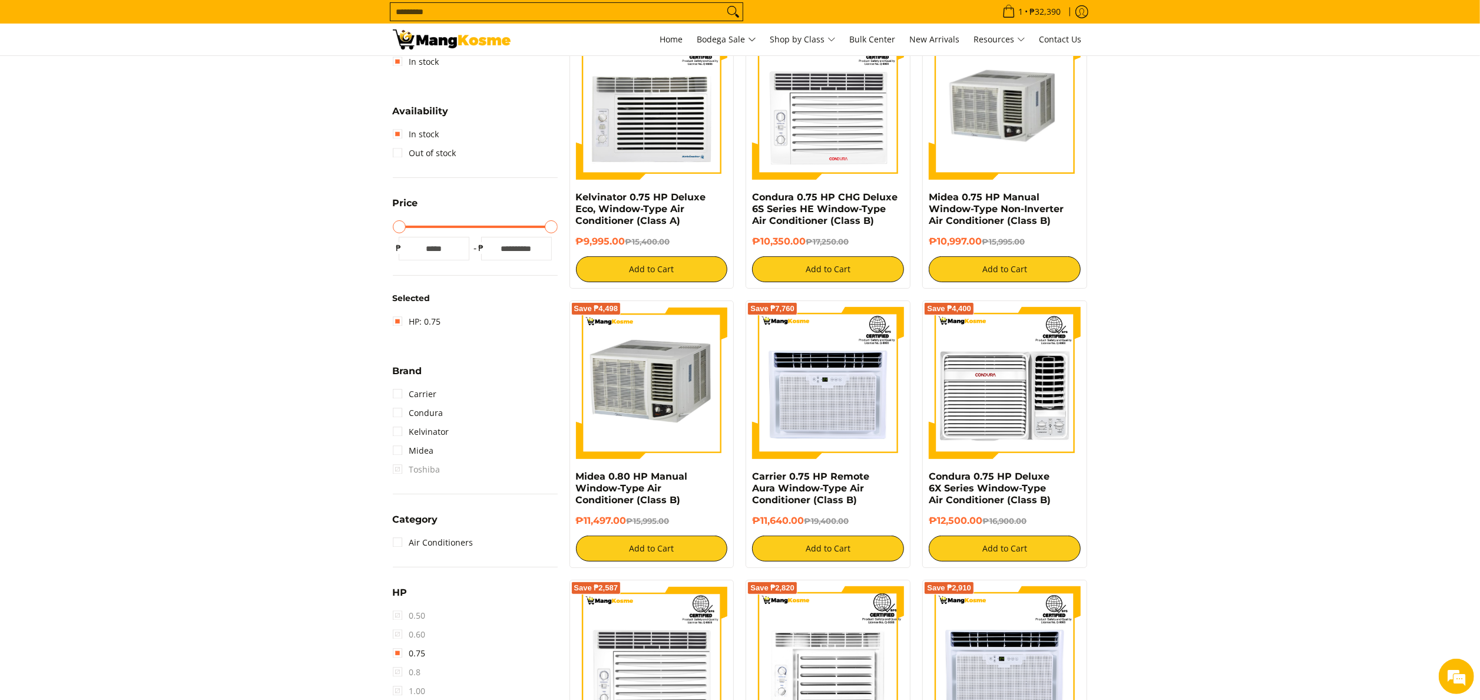
scroll to position [156, 0]
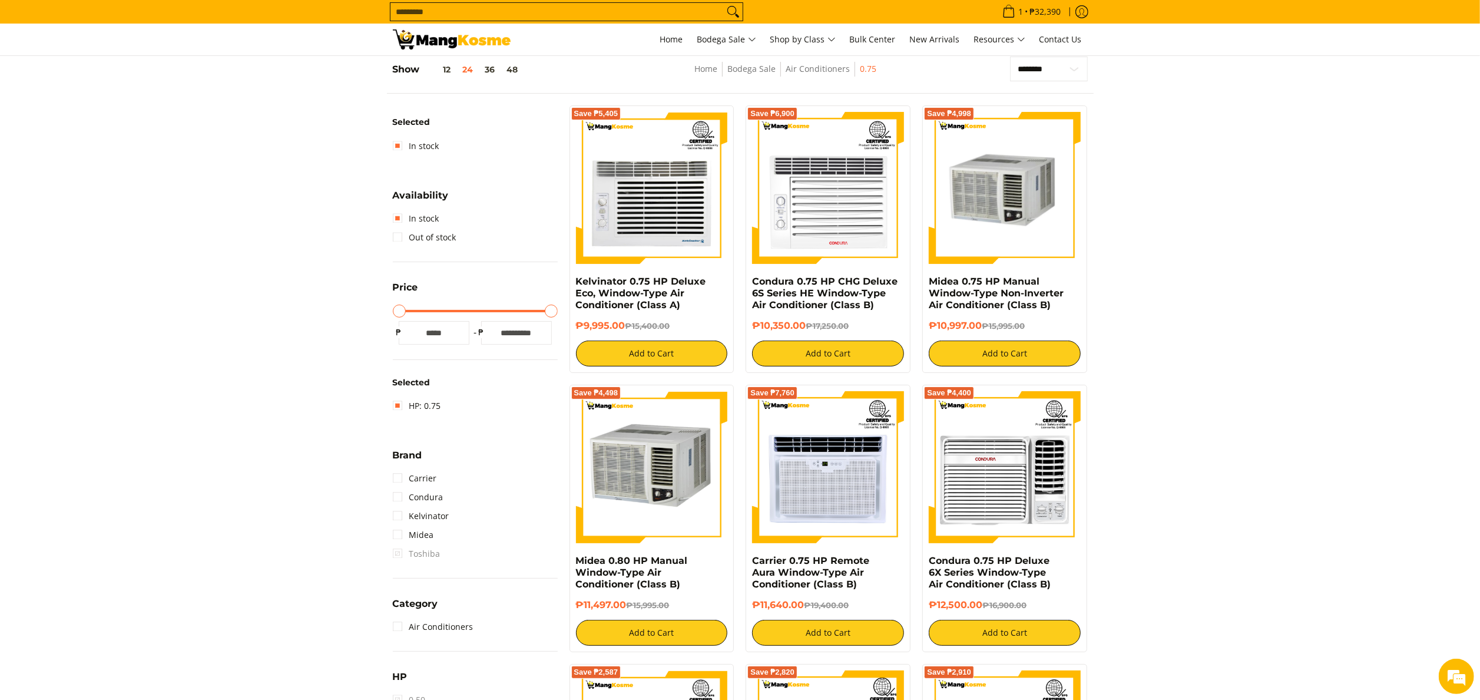
click at [409, 48] on img at bounding box center [452, 39] width 118 height 20
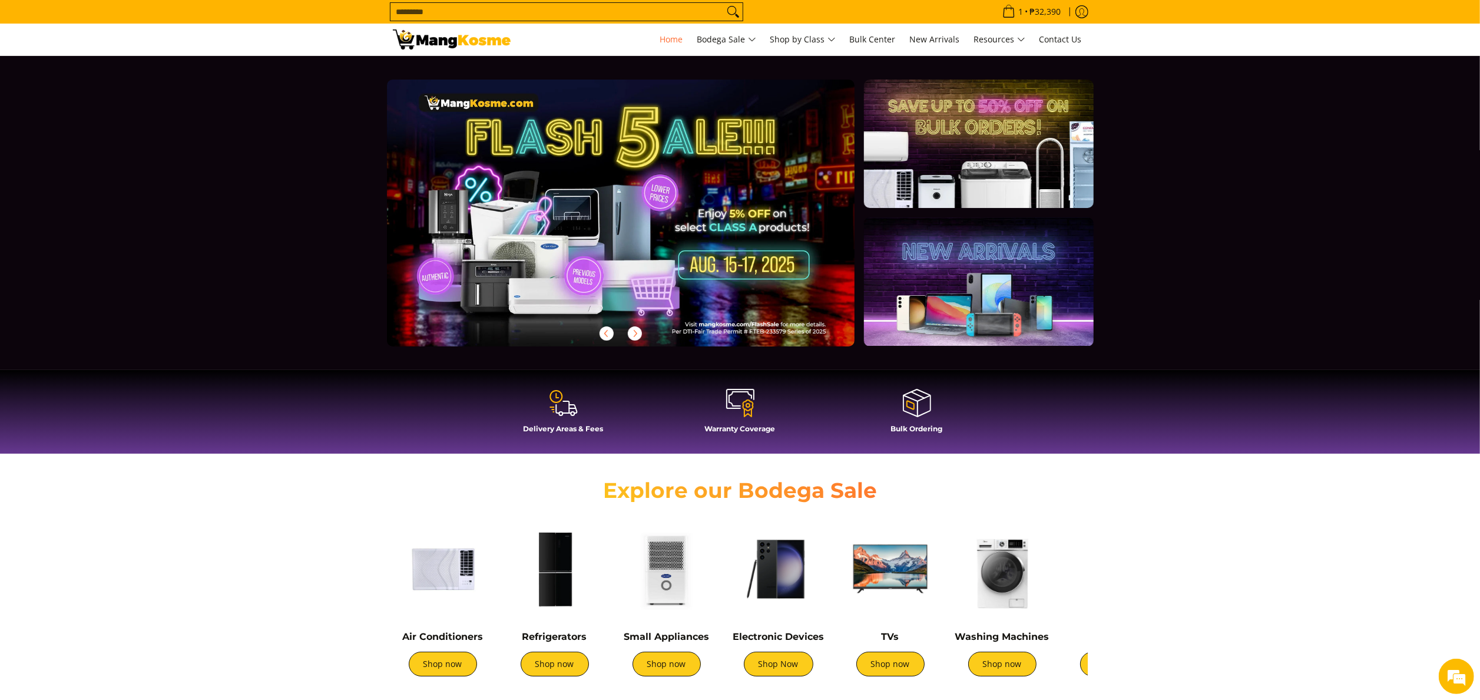
click at [561, 15] on input "Search..." at bounding box center [556, 12] width 333 height 18
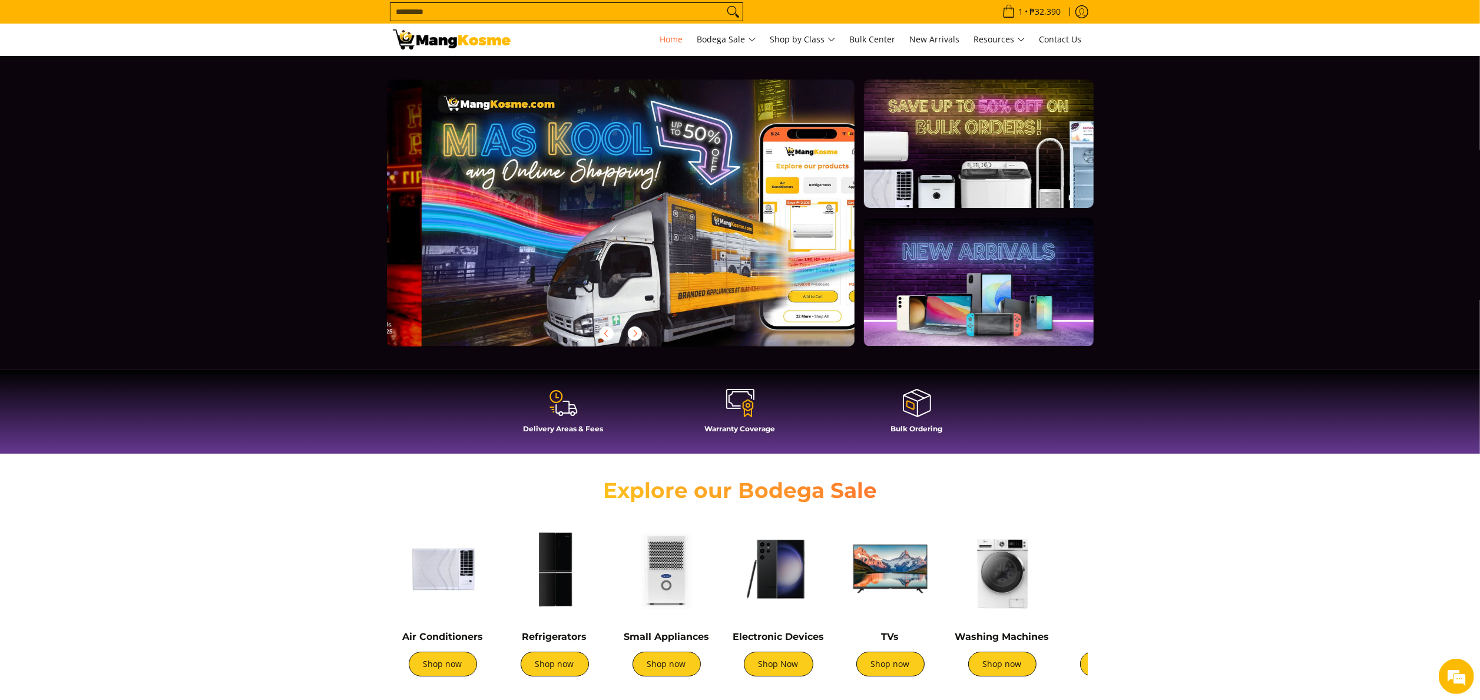
scroll to position [0, 468]
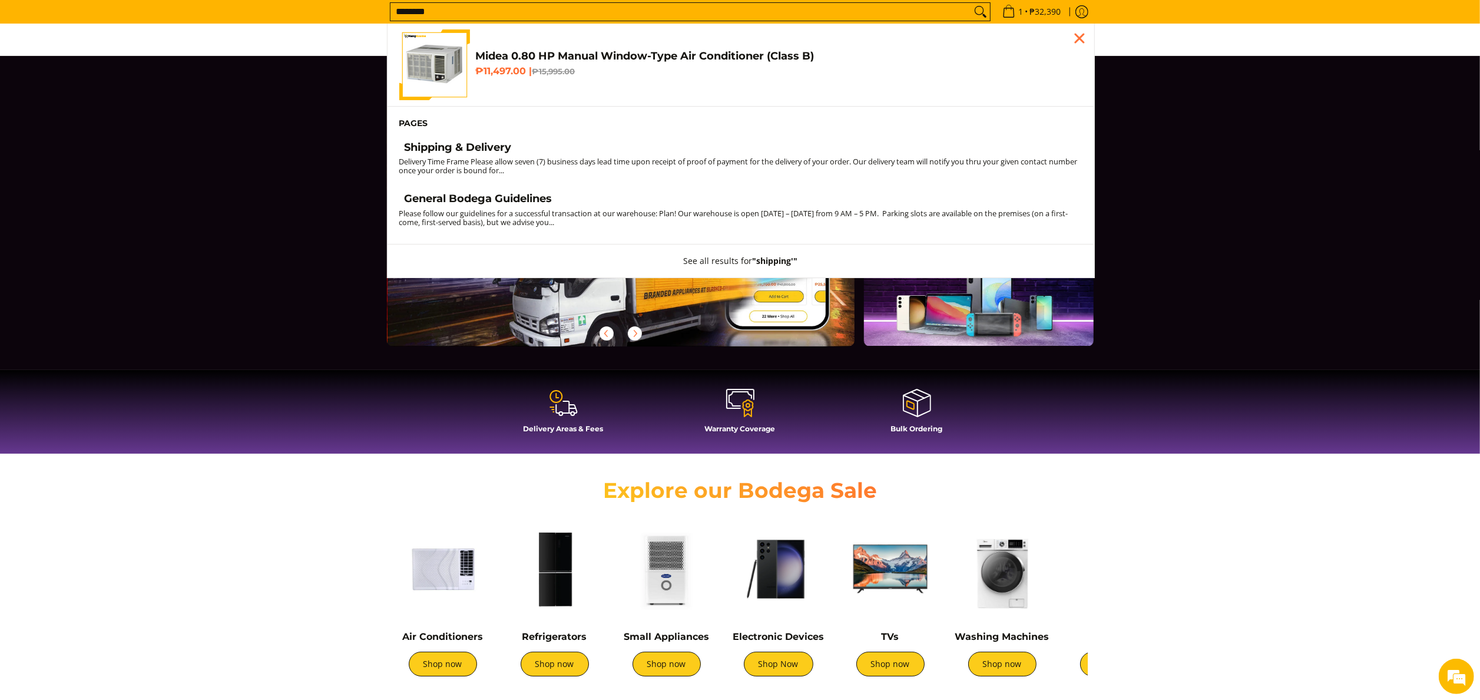
type input "********"
click at [971, 3] on button "Search" at bounding box center [980, 12] width 19 height 18
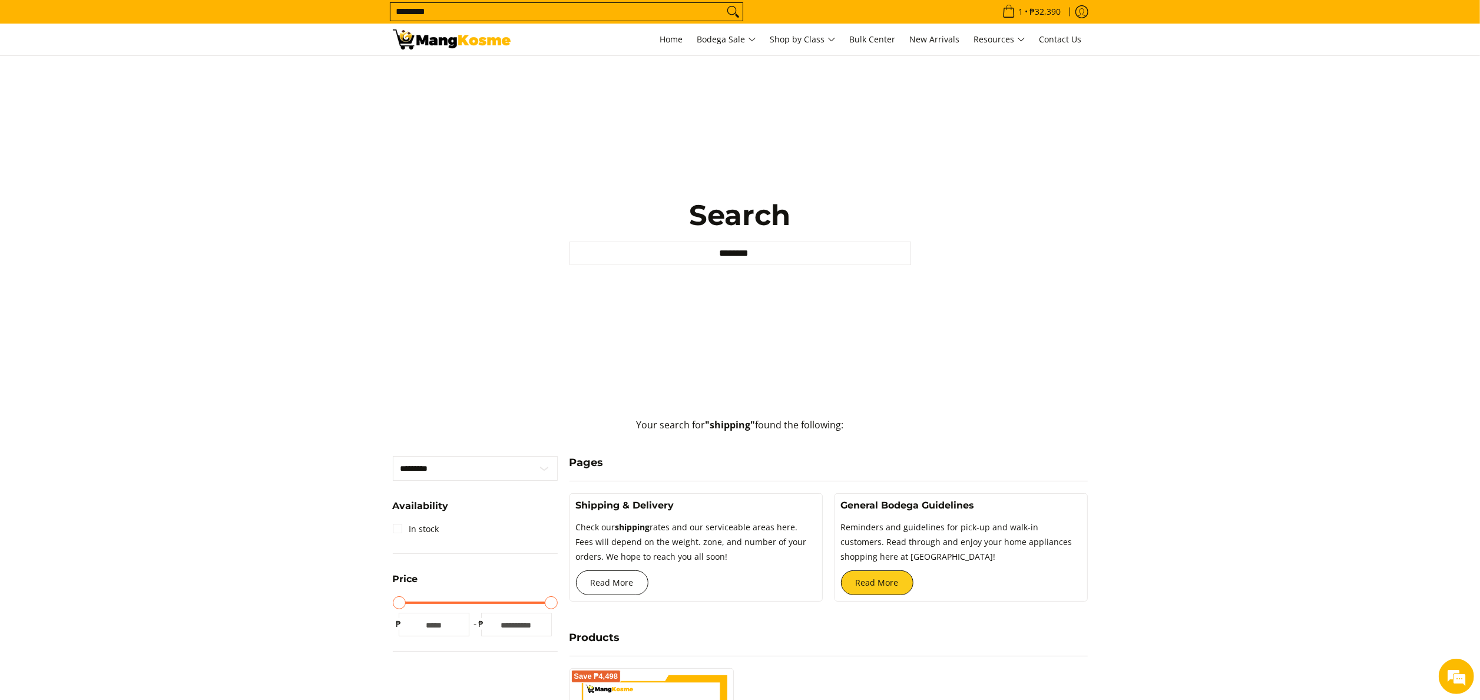
click at [604, 587] on link "Read More" at bounding box center [612, 582] width 72 height 25
